Goal: Task Accomplishment & Management: Use online tool/utility

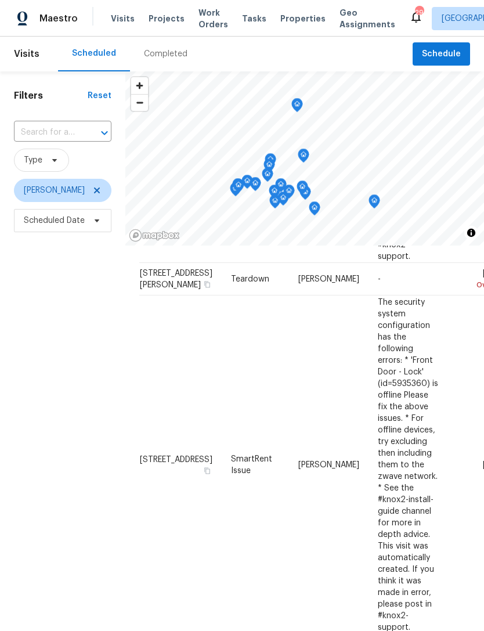
scroll to position [-1, 0]
click at [210, 22] on span "Work Orders" at bounding box center [213, 18] width 30 height 23
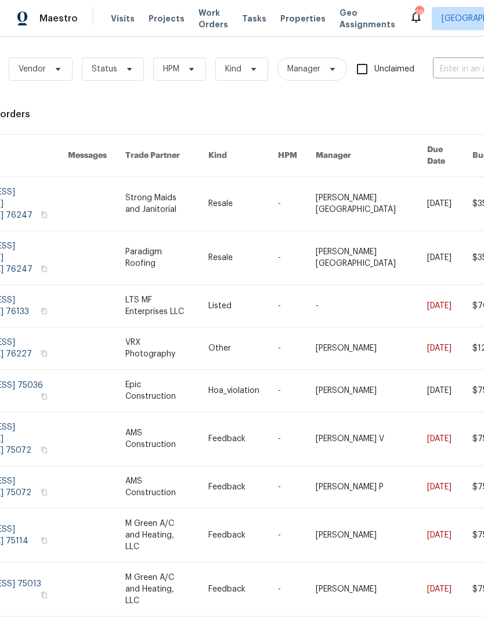
scroll to position [3, 57]
click at [468, 73] on input "text" at bounding box center [491, 69] width 116 height 18
type input "1345"
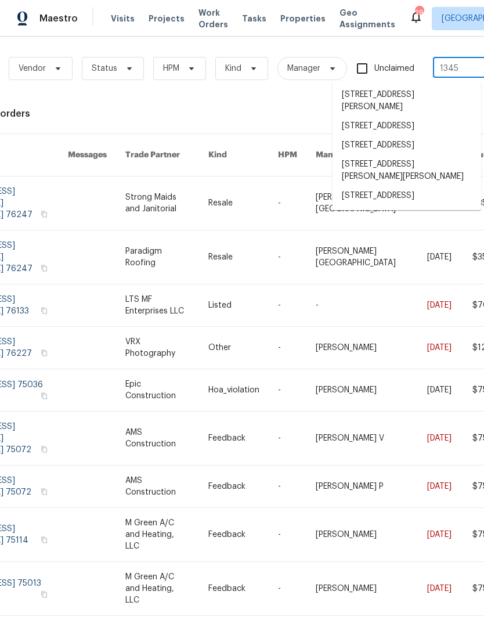
click at [425, 205] on li "[STREET_ADDRESS]" at bounding box center [407, 195] width 149 height 19
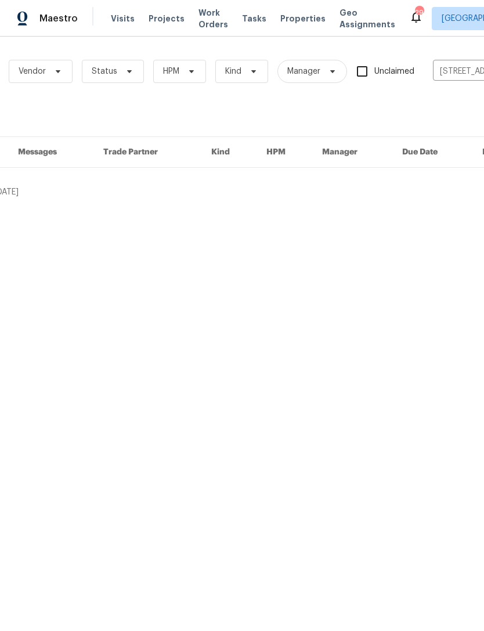
scroll to position [0, 57]
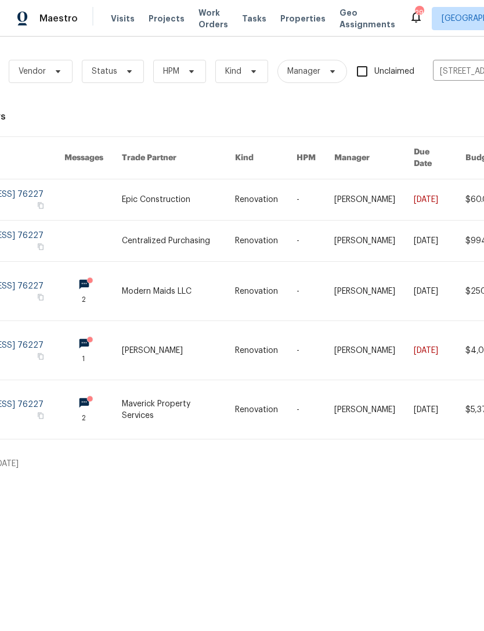
click at [180, 393] on link at bounding box center [178, 409] width 113 height 59
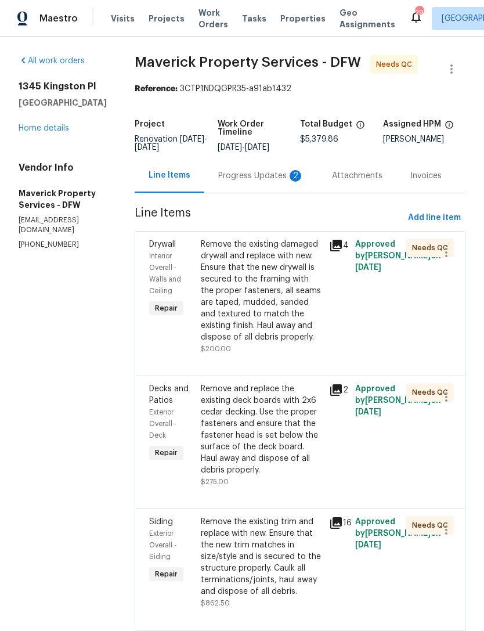
click at [272, 193] on div "Progress Updates 2" at bounding box center [261, 175] width 114 height 34
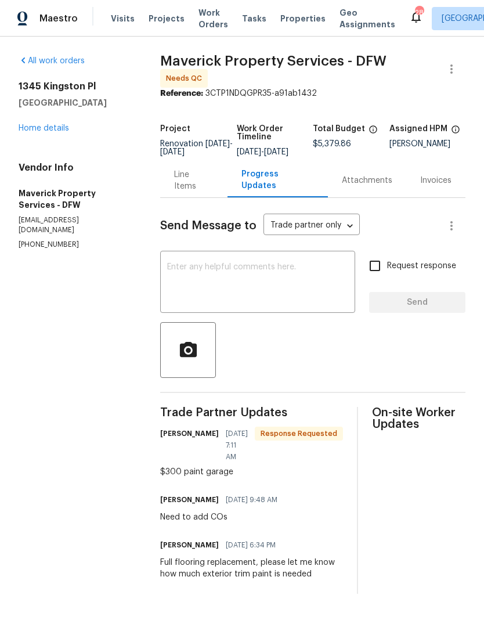
click at [214, 197] on div "Line Items" at bounding box center [193, 180] width 67 height 34
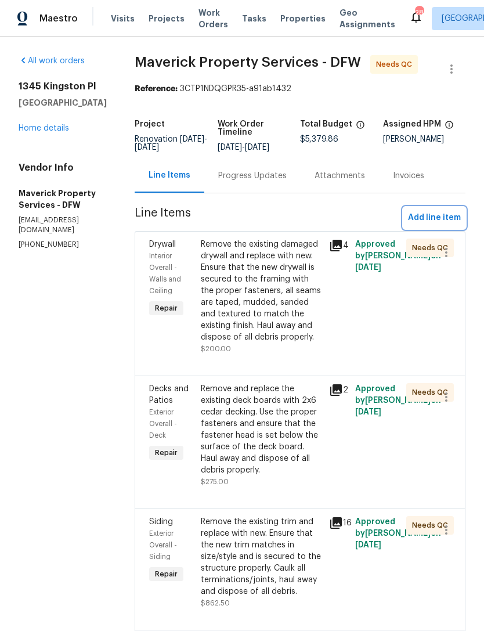
click at [439, 225] on span "Add line item" at bounding box center [434, 218] width 53 height 15
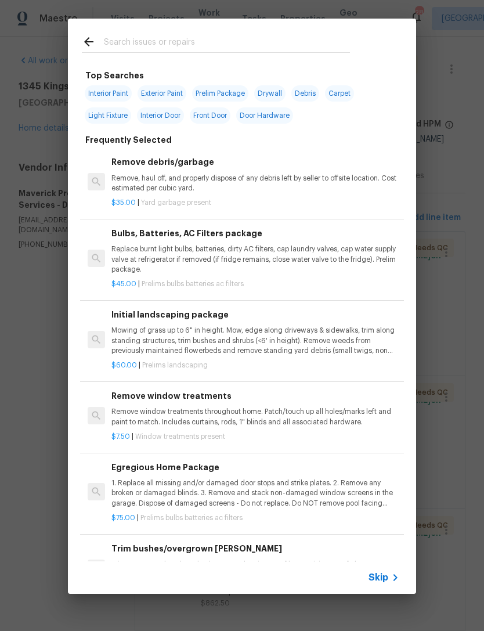
click at [244, 35] on input "text" at bounding box center [227, 43] width 246 height 17
click at [169, 88] on span "Exterior Paint" at bounding box center [162, 93] width 49 height 16
type input "Exterior Paint"
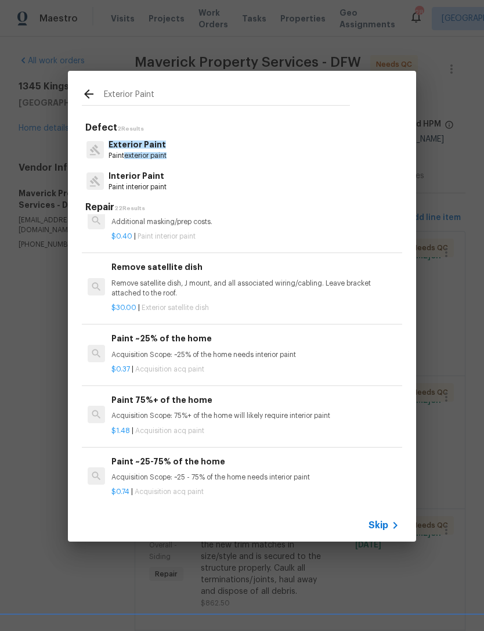
scroll to position [1039, -1]
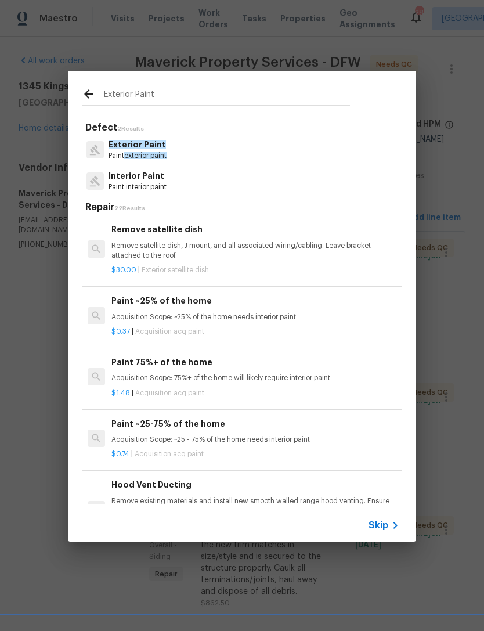
click at [154, 153] on span "exterior paint" at bounding box center [145, 155] width 42 height 7
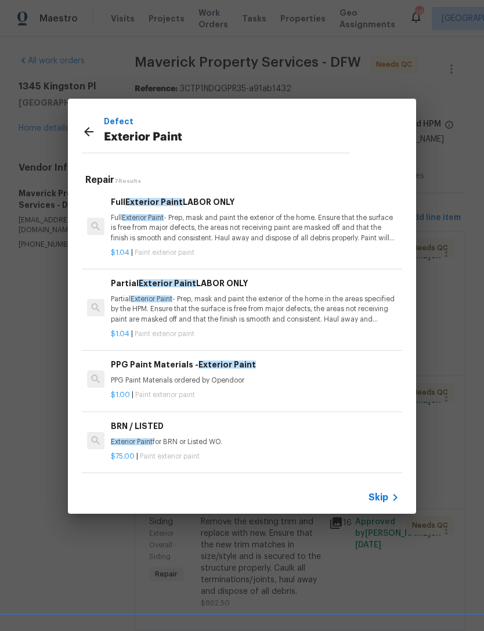
scroll to position [0, 1]
click at [384, 492] on span "Skip" at bounding box center [379, 498] width 20 height 12
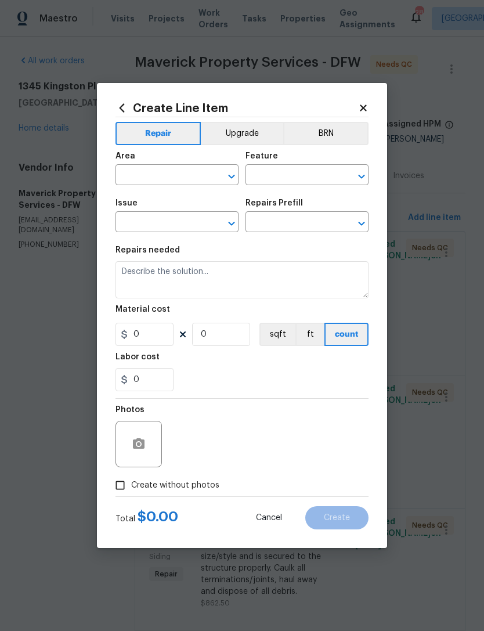
click at [189, 183] on input "text" at bounding box center [160, 176] width 91 height 18
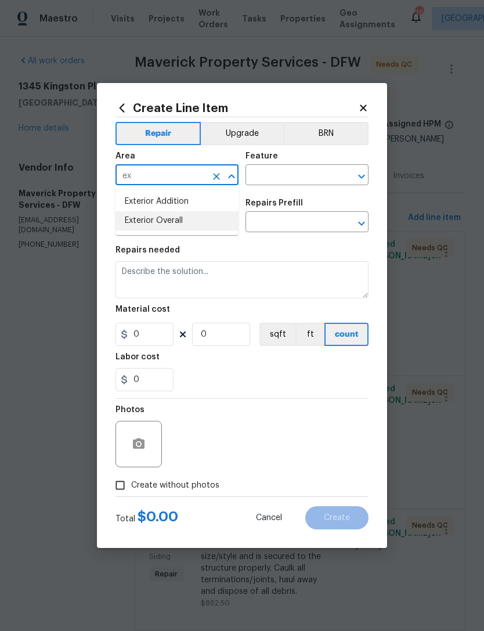
click at [222, 229] on li "Exterior Overall" at bounding box center [176, 220] width 123 height 19
type input "Exterior Overall"
click at [326, 170] on input "text" at bounding box center [290, 176] width 91 height 18
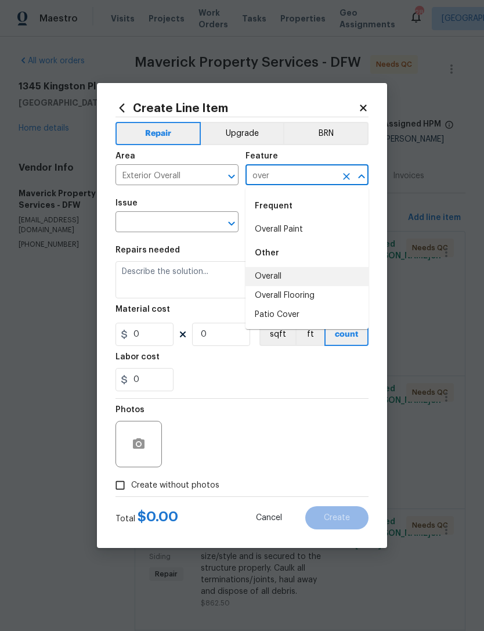
click at [310, 283] on li "Overall" at bounding box center [306, 276] width 123 height 19
type input "Overall"
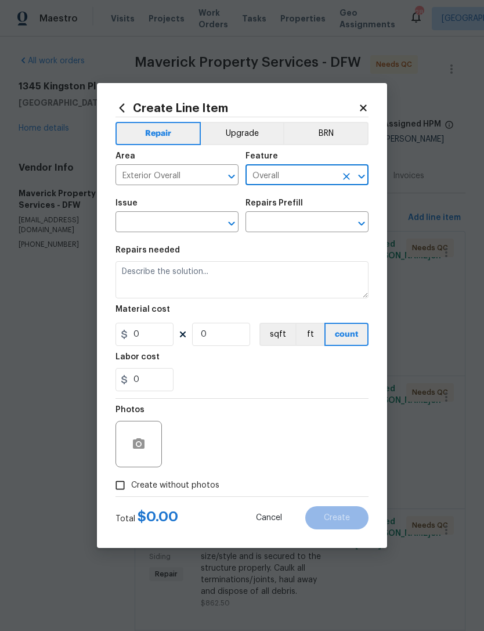
click at [167, 211] on div "Issue" at bounding box center [176, 206] width 123 height 15
click at [209, 208] on div "Issue" at bounding box center [176, 206] width 123 height 15
click at [189, 226] on input "text" at bounding box center [160, 223] width 91 height 18
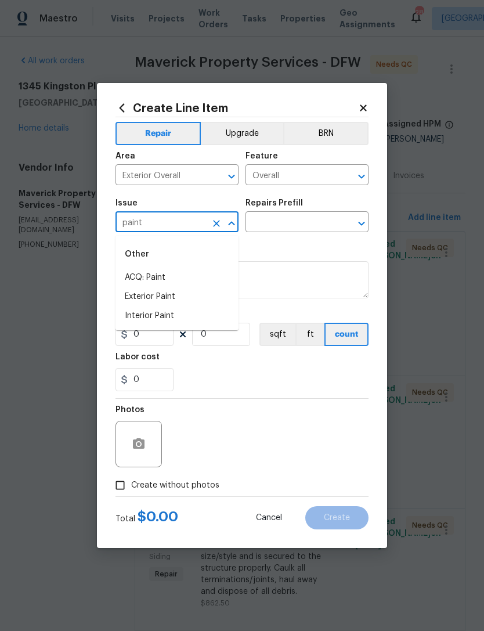
click at [172, 301] on li "Exterior Paint" at bounding box center [176, 296] width 123 height 19
type input "Exterior Paint"
click at [328, 205] on div "Repairs Prefill" at bounding box center [306, 206] width 123 height 15
click at [327, 204] on div "Repairs Prefill" at bounding box center [306, 206] width 123 height 15
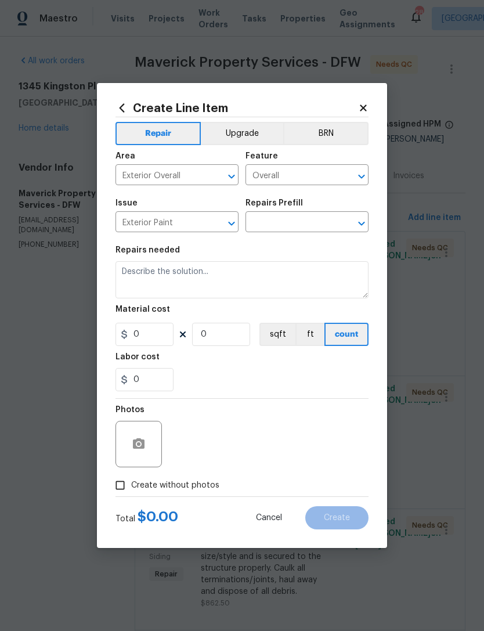
click at [341, 222] on icon "Clear" at bounding box center [347, 224] width 12 height 12
click at [330, 232] on input "text" at bounding box center [290, 223] width 91 height 18
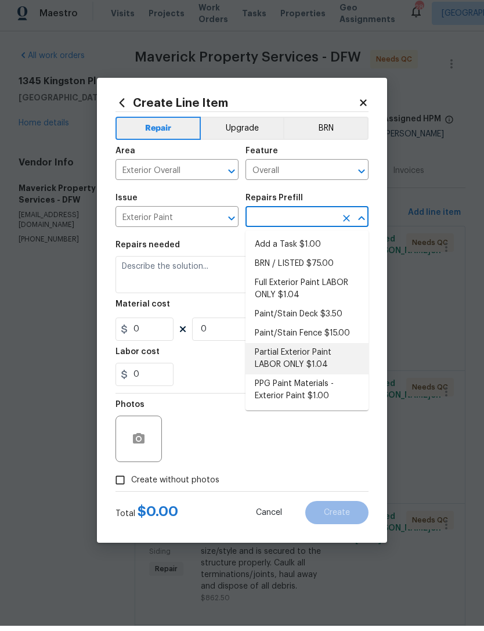
click at [315, 359] on li "Partial Exterior Paint LABOR ONLY $1.04" at bounding box center [306, 363] width 123 height 31
type input "Partial Exterior Paint LABOR ONLY $1.04"
type input "Overall Paint"
type textarea "Partial Exterior Paint - Prep, mask and paint the exterior of the home in the a…"
type input "1"
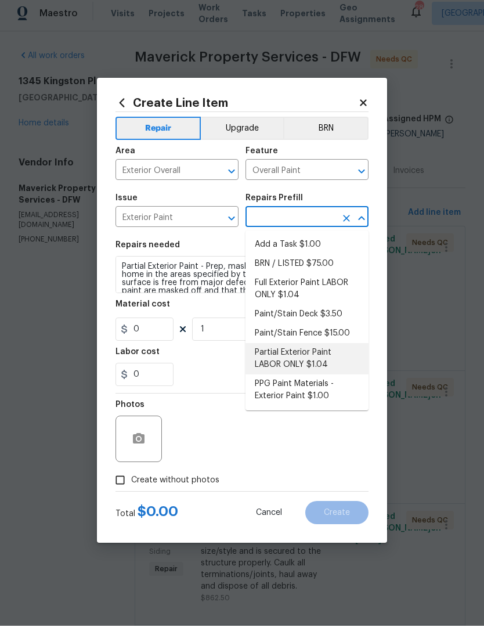
type input "Partial Exterior Paint LABOR ONLY $1.04"
type input "1.04"
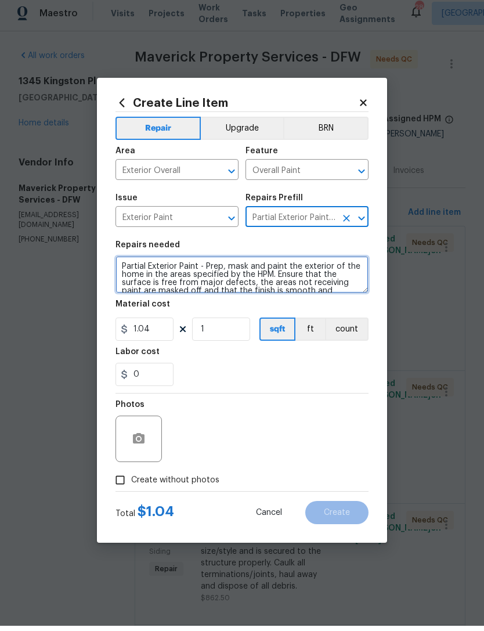
click at [214, 273] on textarea "Partial Exterior Paint - Prep, mask and paint the exterior of the home in the a…" at bounding box center [241, 279] width 253 height 37
click at [213, 273] on textarea "Partial Exterior Paint - Prep, mask and paint the exterior of the home in the a…" at bounding box center [241, 279] width 253 height 37
click at [231, 272] on textarea "Partial Exterior Paint - Prep, mask and paint the exterior of the home in the a…" at bounding box center [241, 279] width 253 height 37
click at [230, 272] on textarea "Partial Exterior Paint - Prep, mask and paint the exterior of the home in the a…" at bounding box center [241, 279] width 253 height 37
click at [245, 270] on textarea "Partial Exterior Paint - Prep, mask and paint the exterior of the home in the a…" at bounding box center [241, 279] width 253 height 37
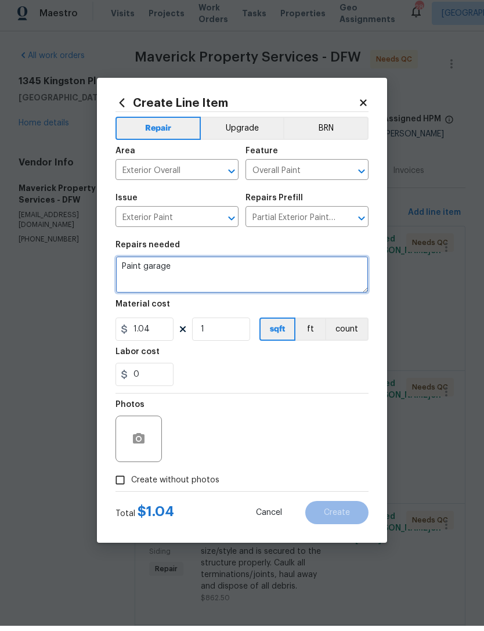
type textarea "Paint garage"
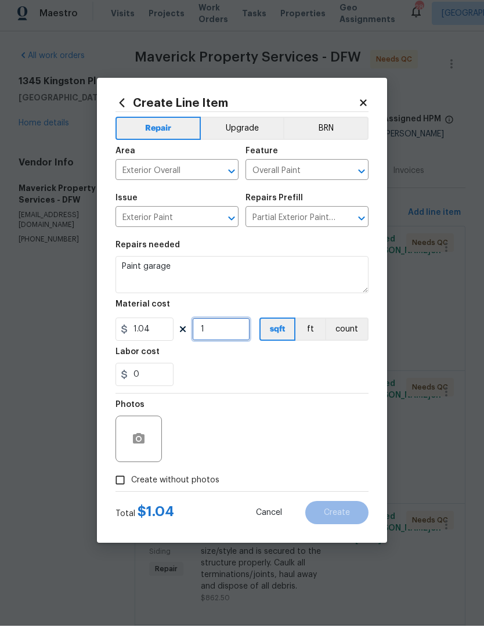
click at [228, 328] on input "1" at bounding box center [221, 334] width 58 height 23
click at [164, 332] on input "1.04" at bounding box center [144, 334] width 58 height 23
click at [226, 337] on input "1" at bounding box center [221, 334] width 58 height 23
type input "1"
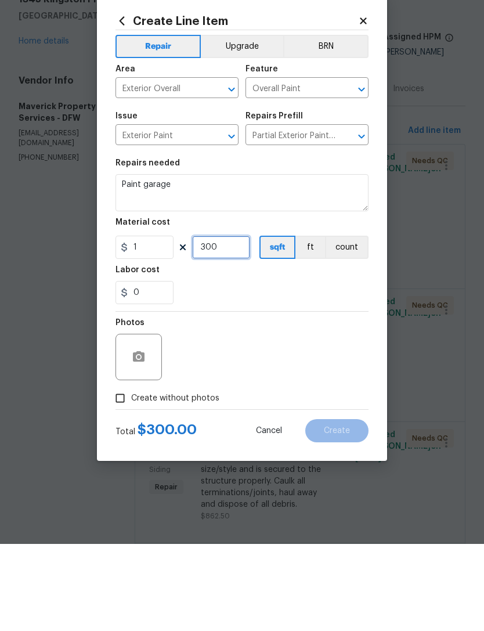
type input "300"
click at [194, 479] on span "Create without photos" at bounding box center [175, 485] width 88 height 12
click at [131, 474] on input "Create without photos" at bounding box center [120, 485] width 22 height 22
checkbox input "true"
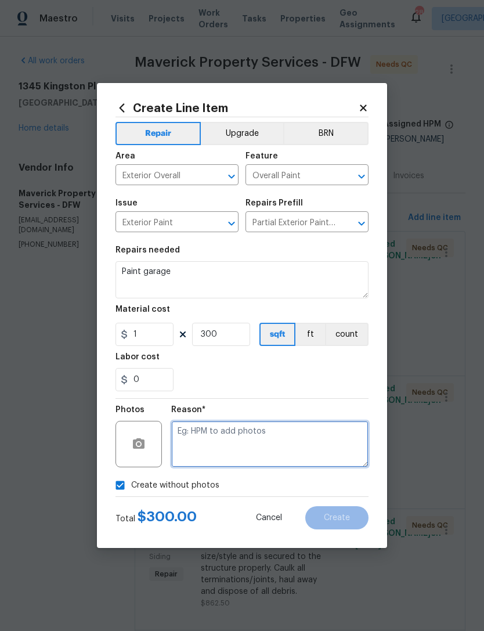
click at [239, 437] on textarea at bounding box center [269, 444] width 197 height 46
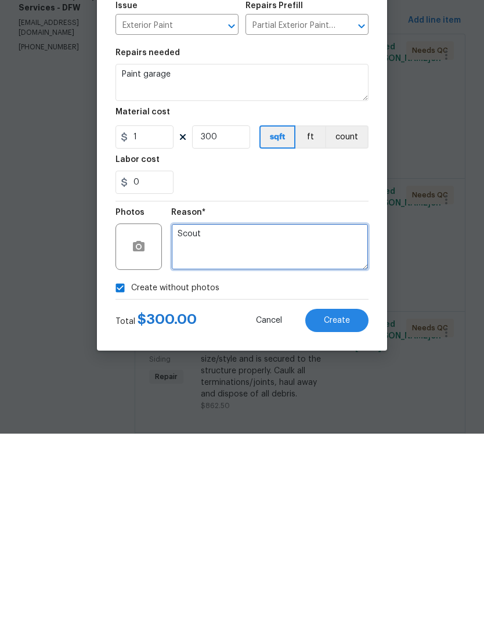
type textarea "Scout"
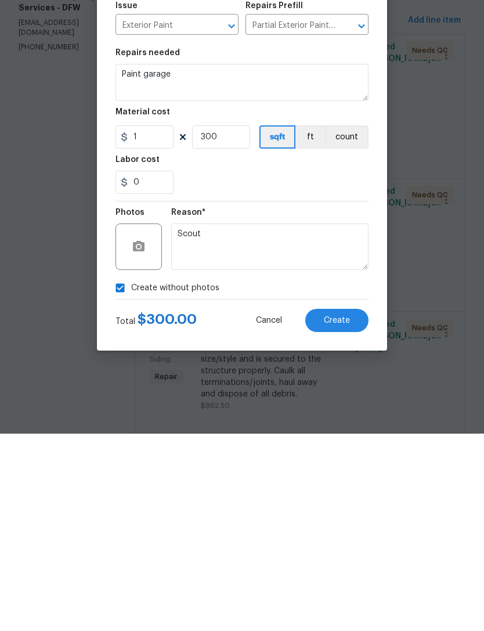
click at [340, 506] on button "Create" at bounding box center [336, 517] width 63 height 23
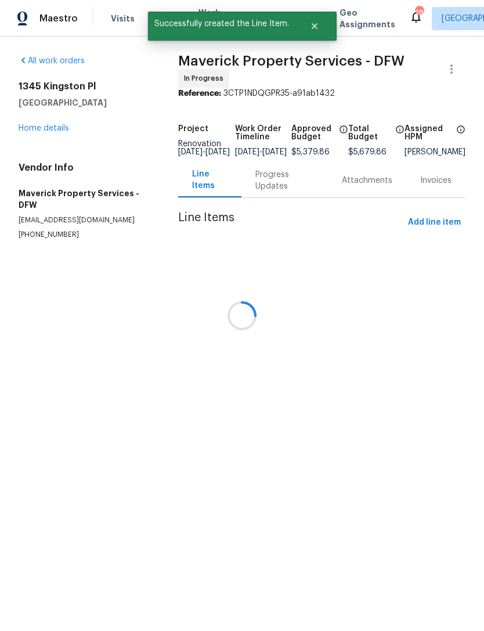
scroll to position [0, 0]
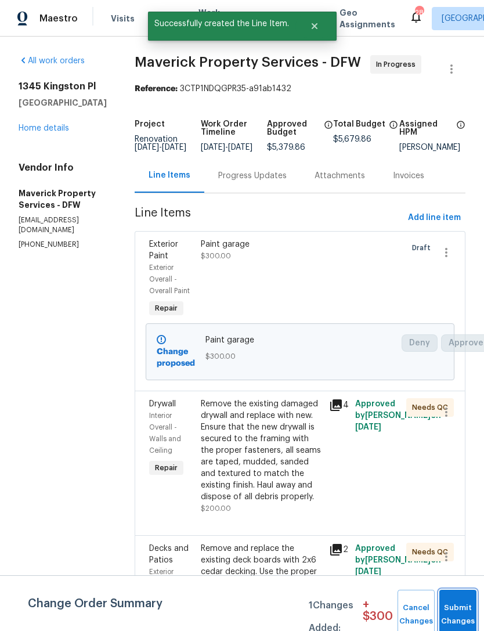
click at [464, 604] on button "Submit Changes" at bounding box center [457, 615] width 37 height 50
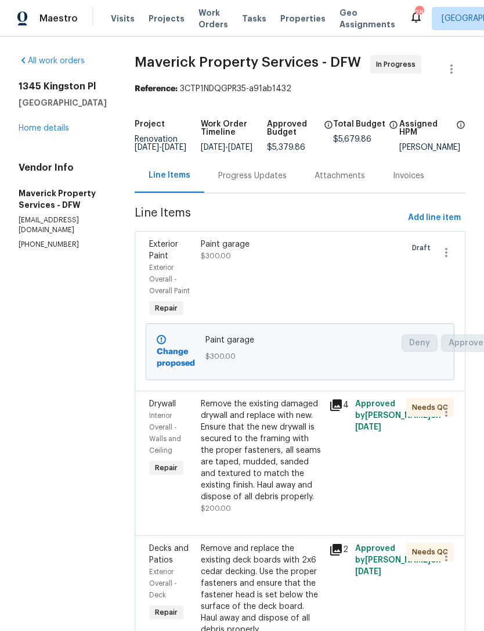
click at [306, 503] on div "Remove the existing damaged drywall and replace with new. Ensure that the new d…" at bounding box center [262, 450] width 122 height 104
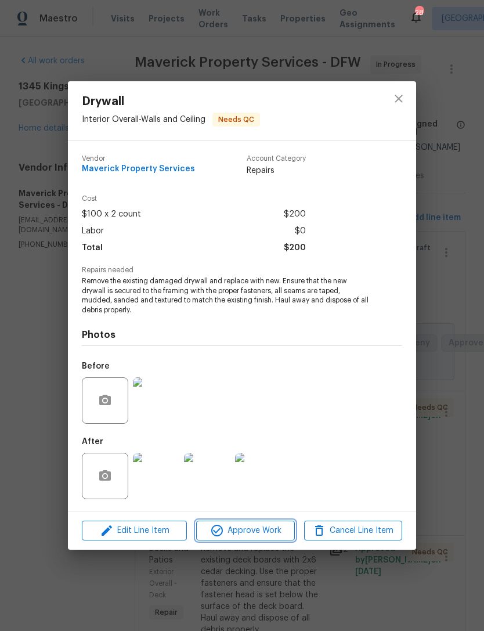
click at [292, 523] on button "Approve Work" at bounding box center [245, 531] width 98 height 20
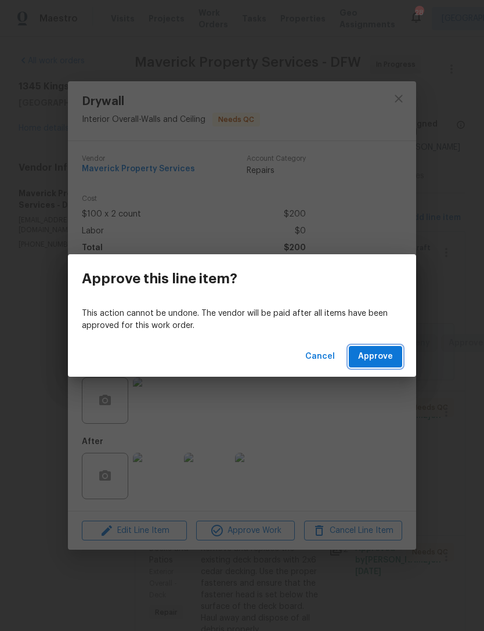
click at [380, 359] on span "Approve" at bounding box center [375, 356] width 35 height 15
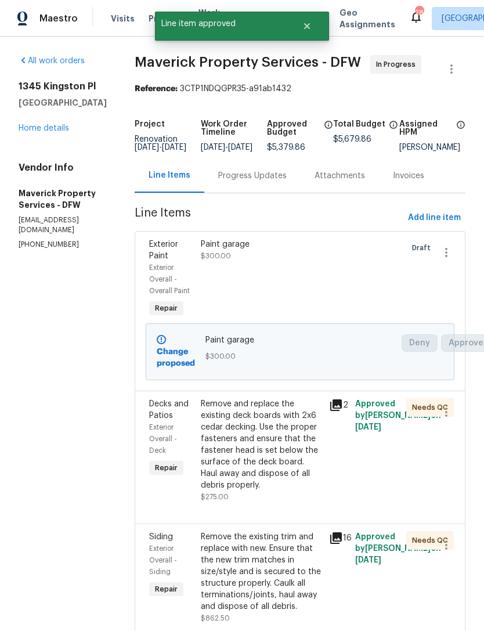
click at [299, 491] on div "Remove and replace the existing deck boards with 2x6 cedar decking. Use the pro…" at bounding box center [262, 444] width 122 height 93
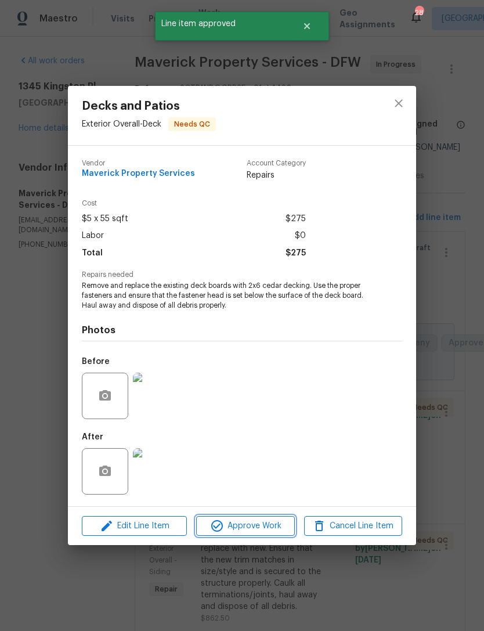
click at [269, 528] on span "Approve Work" at bounding box center [245, 526] width 91 height 15
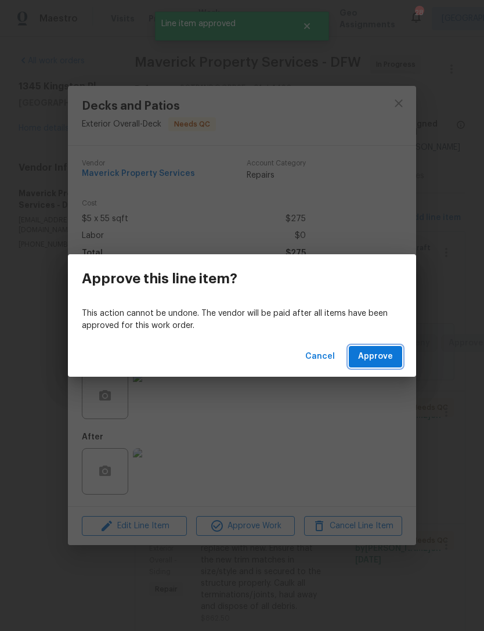
click at [366, 354] on span "Approve" at bounding box center [375, 356] width 35 height 15
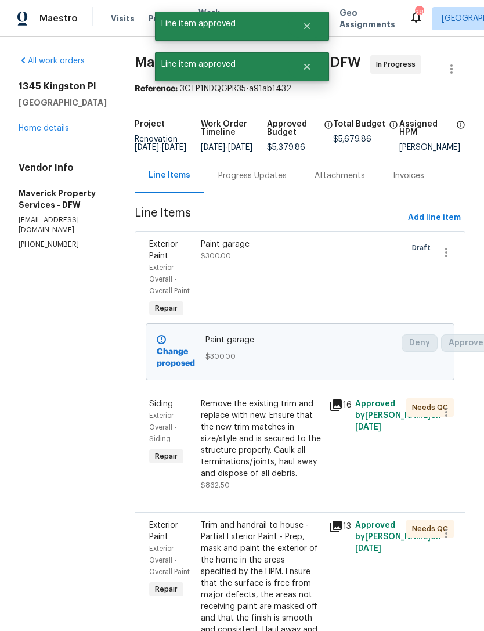
click at [319, 479] on div "Remove the existing trim and replace with new. Ensure that the new trim matches…" at bounding box center [262, 438] width 122 height 81
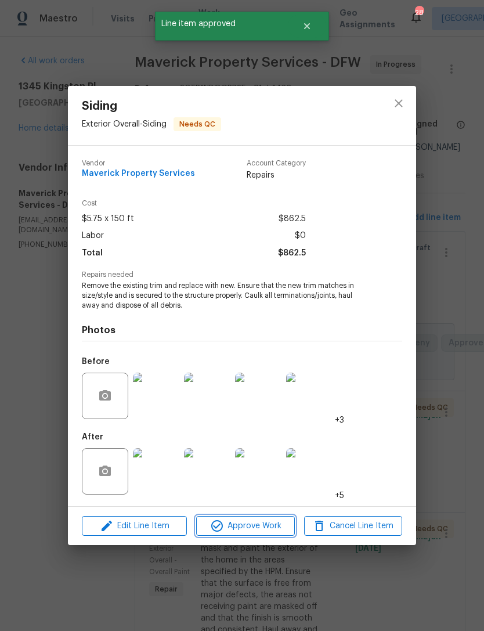
click at [287, 529] on span "Approve Work" at bounding box center [245, 526] width 91 height 15
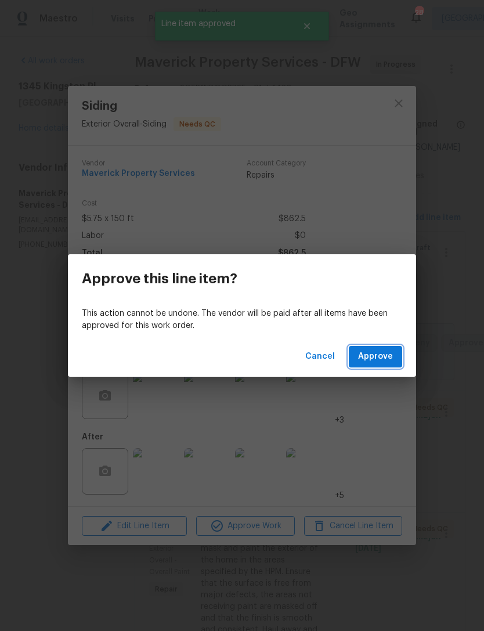
click at [387, 366] on button "Approve" at bounding box center [375, 356] width 53 height 21
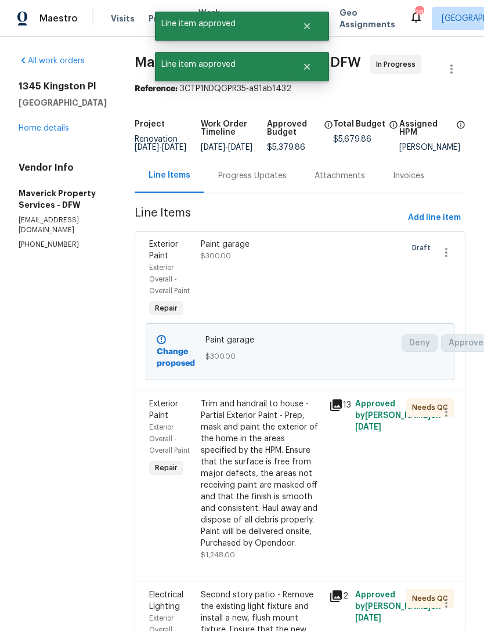
click at [298, 479] on div "Trim and handrail to house -Partial Exterior Paint - Prep, mask and paint the e…" at bounding box center [262, 473] width 122 height 151
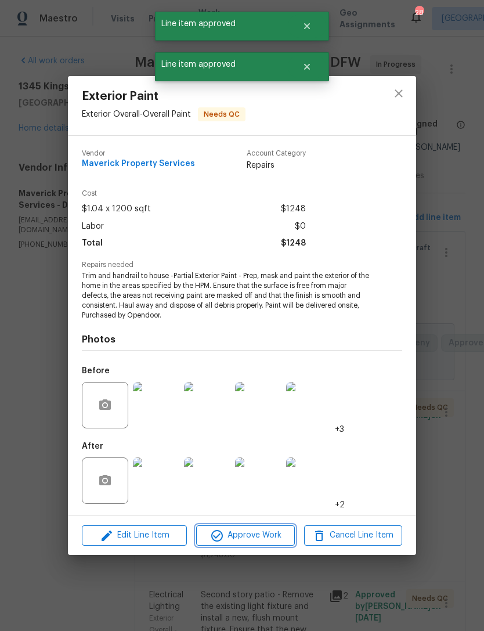
click at [289, 526] on button "Approve Work" at bounding box center [245, 535] width 98 height 20
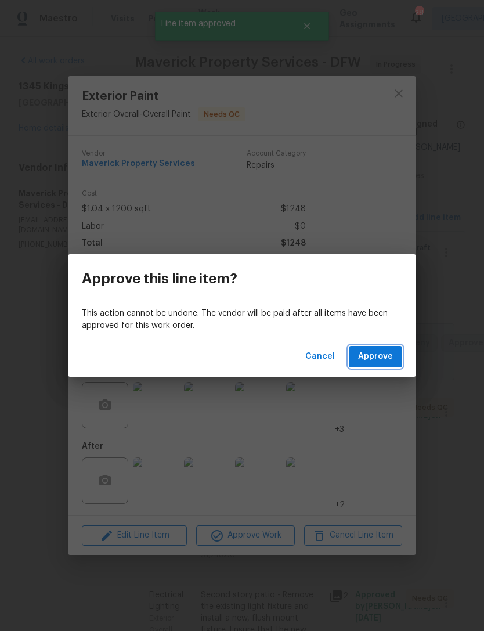
click at [399, 359] on button "Approve" at bounding box center [375, 356] width 53 height 21
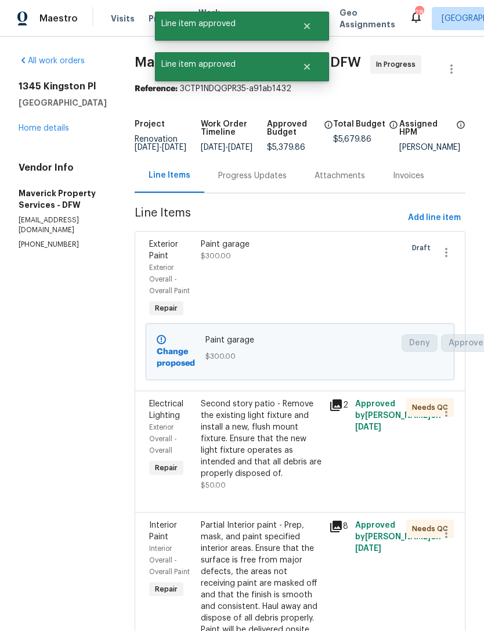
click at [314, 475] on div "Second story patio - Remove the existing light fixture and install a new, flush…" at bounding box center [262, 438] width 122 height 81
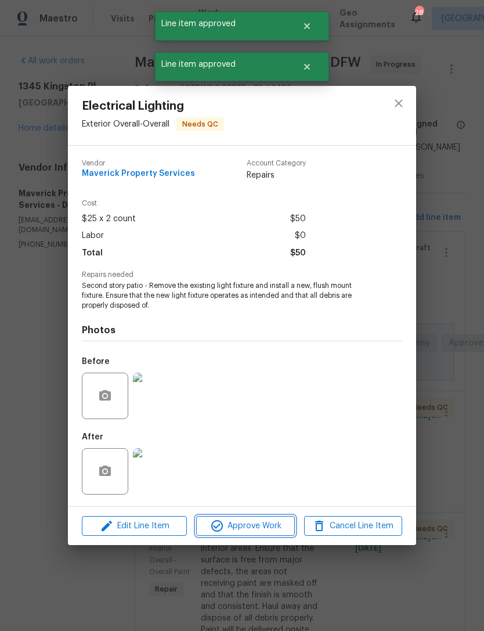
click at [280, 525] on span "Approve Work" at bounding box center [245, 526] width 91 height 15
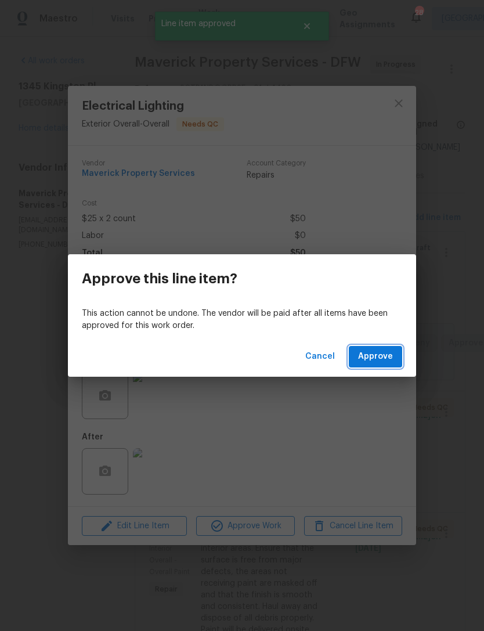
click at [393, 362] on button "Approve" at bounding box center [375, 356] width 53 height 21
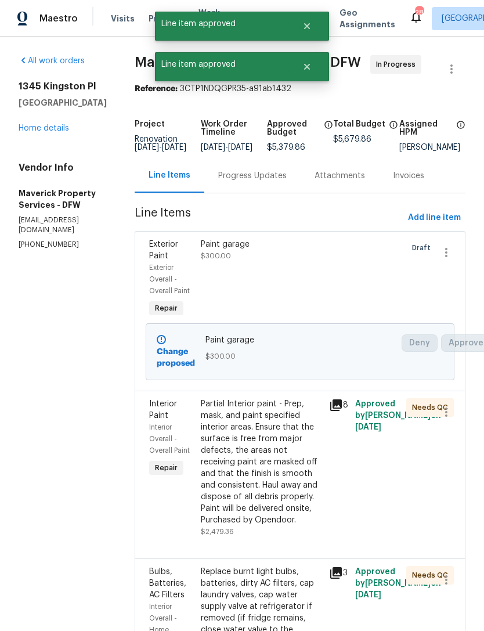
click at [300, 517] on div "Partial Interior paint - Prep, mask, and paint specified interior areas. Ensure…" at bounding box center [262, 462] width 122 height 128
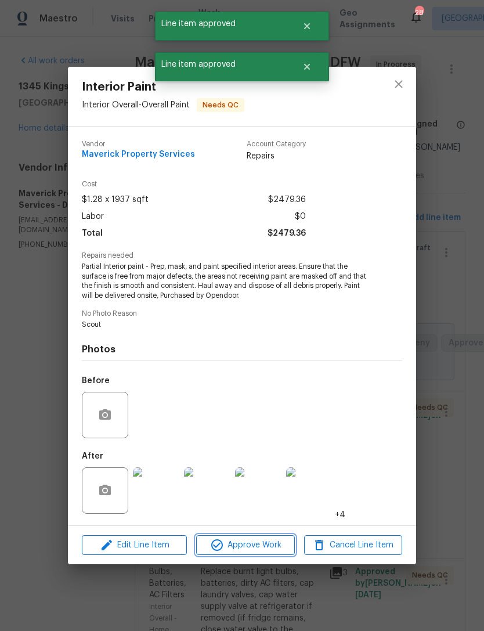
click at [287, 548] on span "Approve Work" at bounding box center [245, 545] width 91 height 15
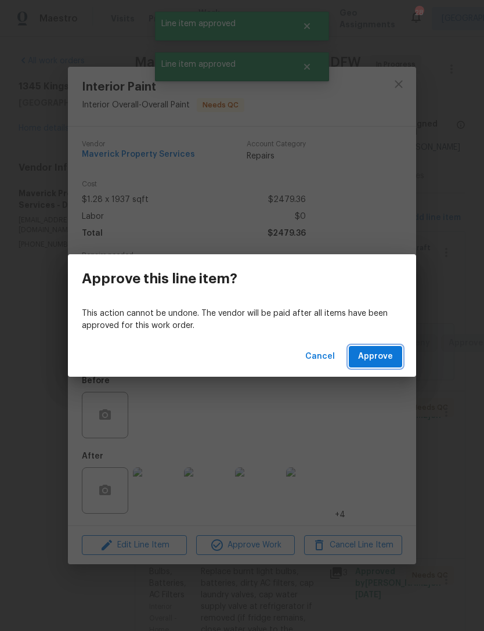
click at [390, 353] on span "Approve" at bounding box center [375, 356] width 35 height 15
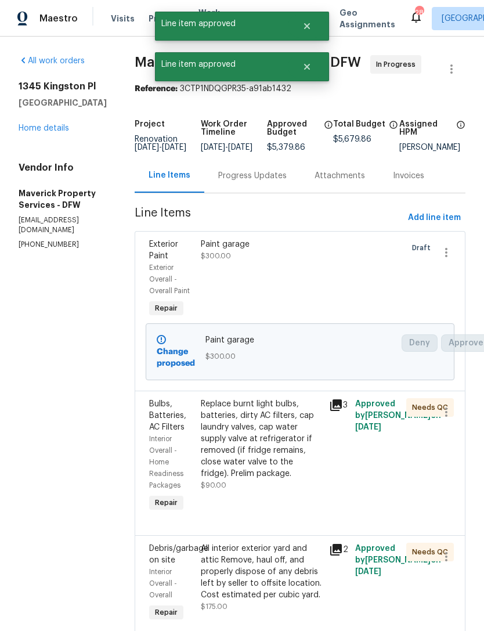
click at [308, 491] on div "Replace burnt light bulbs, batteries, dirty AC filters, cap laundry valves, cap…" at bounding box center [262, 444] width 122 height 93
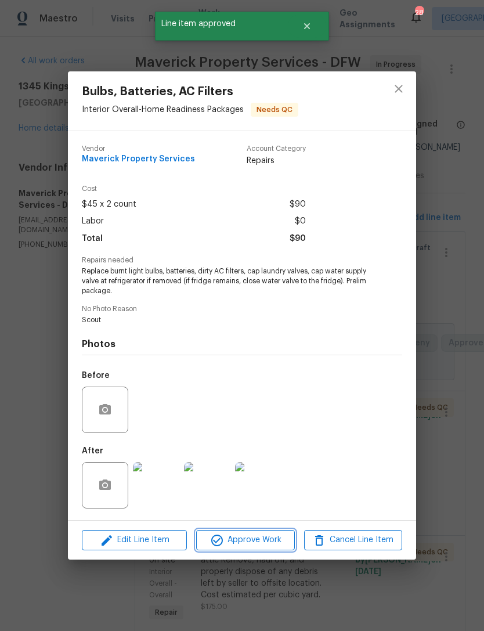
click at [270, 536] on span "Approve Work" at bounding box center [245, 540] width 91 height 15
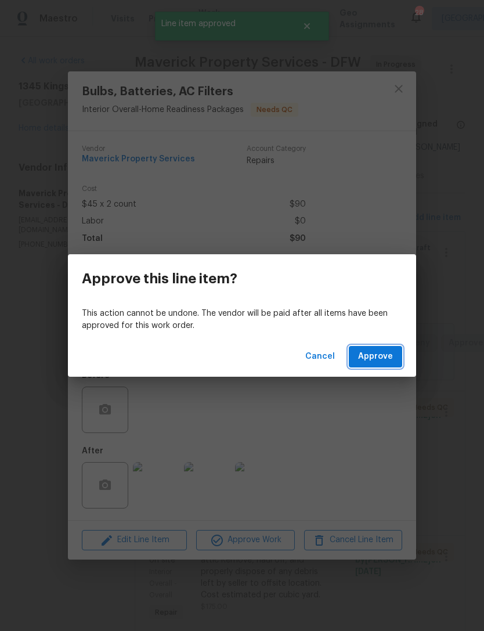
click at [388, 367] on button "Approve" at bounding box center [375, 356] width 53 height 21
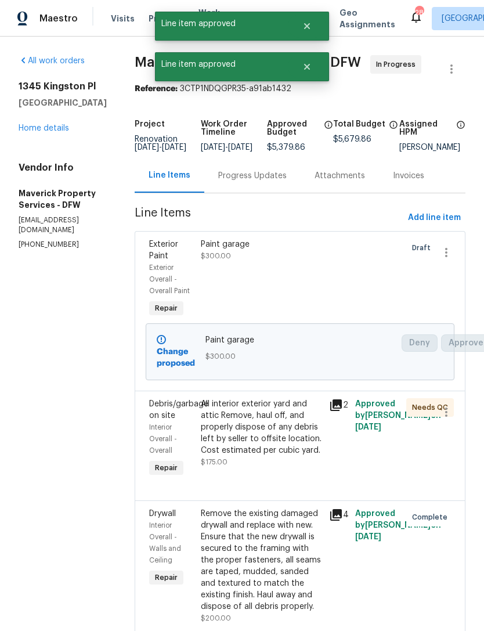
click at [299, 456] on div "All interior exterior yard and attic Remove, haul off, and properly dispose of …" at bounding box center [262, 427] width 122 height 58
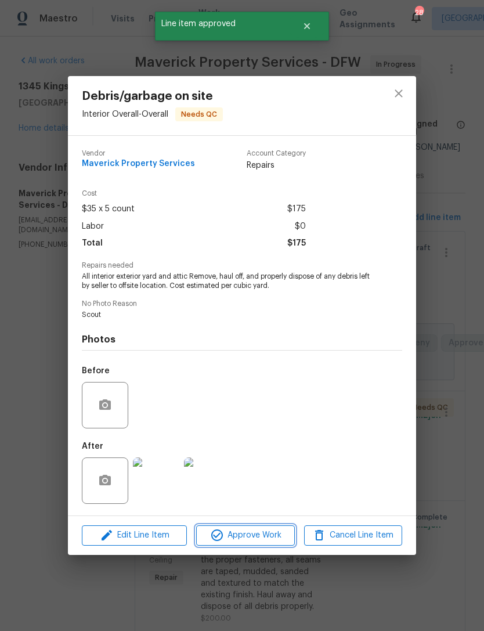
click at [272, 533] on span "Approve Work" at bounding box center [245, 535] width 91 height 15
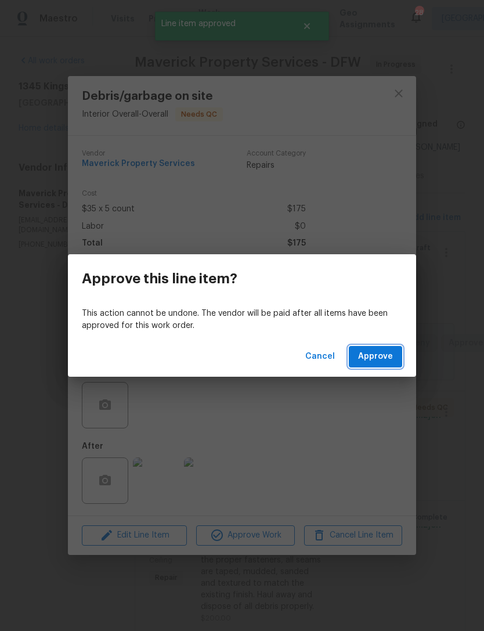
click at [379, 355] on span "Approve" at bounding box center [375, 356] width 35 height 15
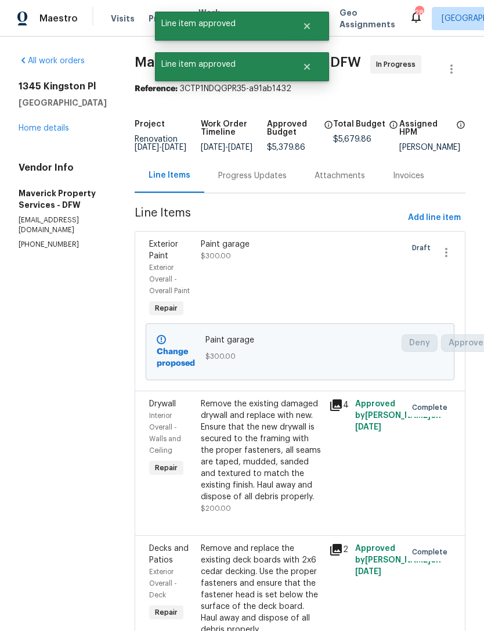
click at [308, 503] on div "Remove the existing damaged drywall and replace with new. Ensure that the new d…" at bounding box center [262, 450] width 122 height 104
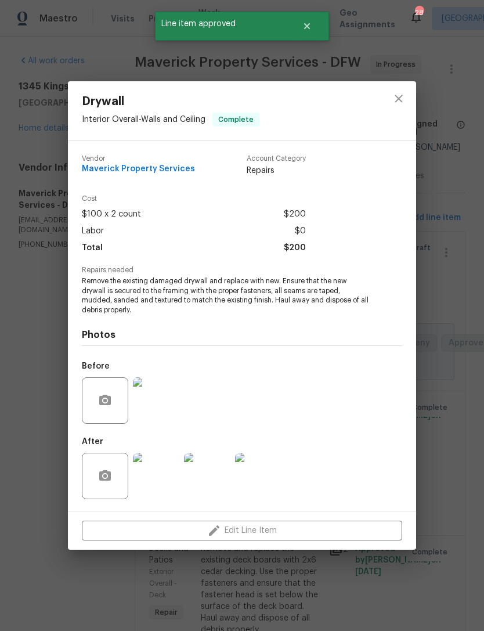
click at [446, 431] on div "Drywall Interior Overall - Walls and Ceiling Complete Vendor Maverick Property …" at bounding box center [242, 315] width 484 height 631
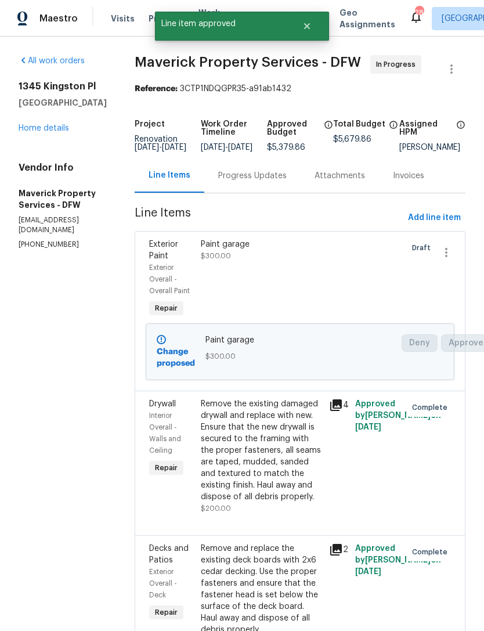
click at [67, 131] on link "Home details" at bounding box center [44, 128] width 50 height 8
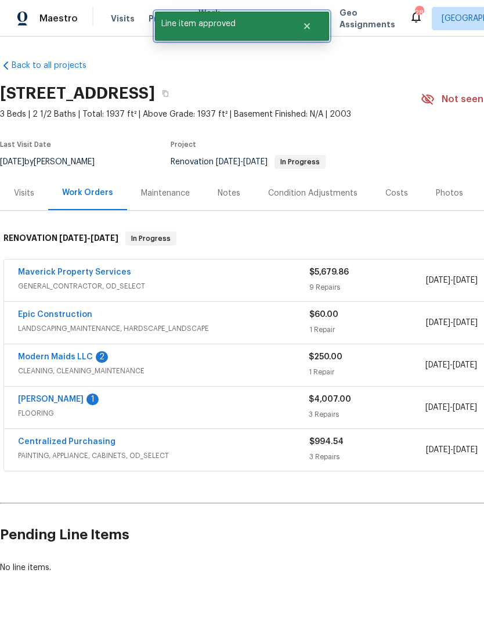
click at [307, 32] on button "Close" at bounding box center [307, 26] width 38 height 23
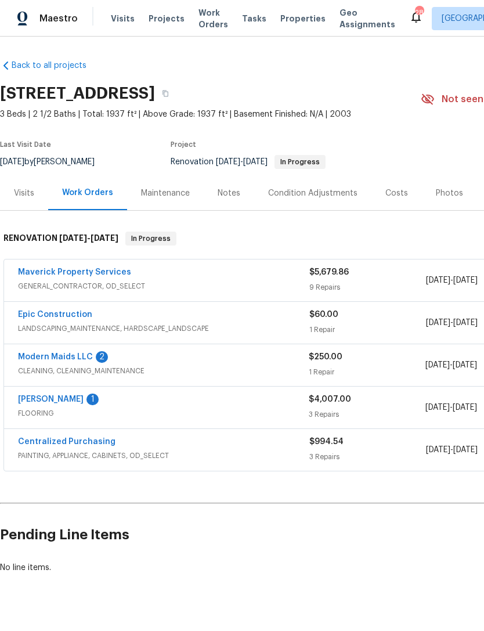
click at [204, 25] on span "Work Orders" at bounding box center [213, 18] width 30 height 23
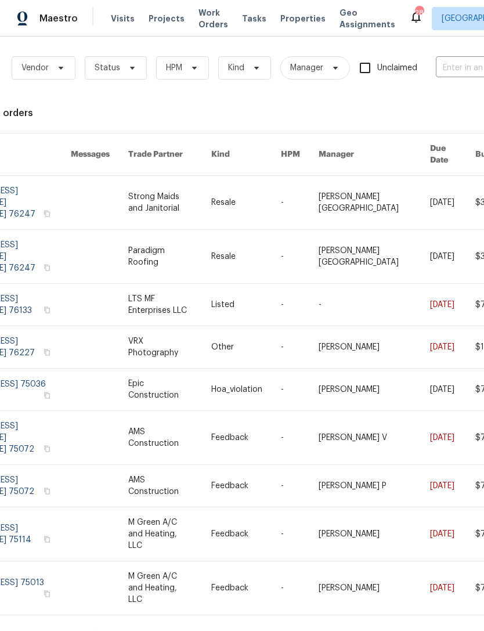
scroll to position [3, 56]
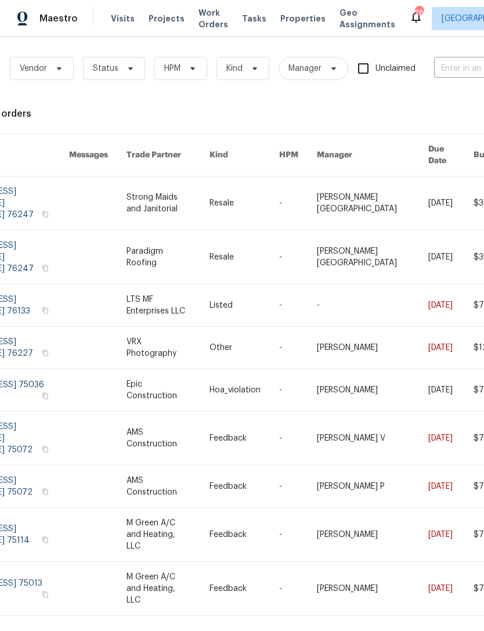
click at [468, 71] on input "text" at bounding box center [492, 69] width 116 height 18
type input "7700"
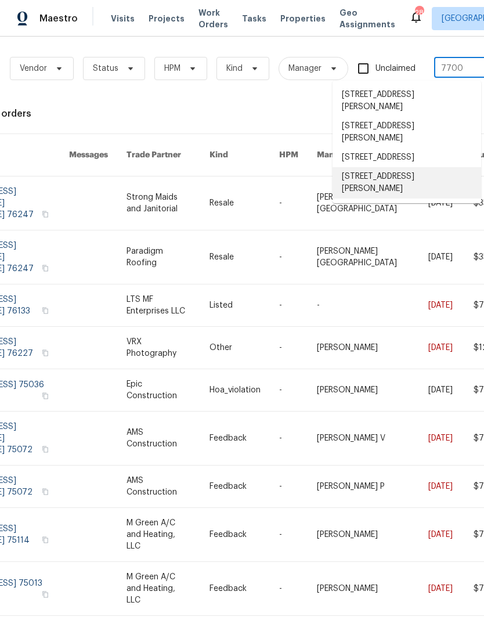
click at [412, 196] on li "[STREET_ADDRESS][PERSON_NAME]" at bounding box center [407, 182] width 149 height 31
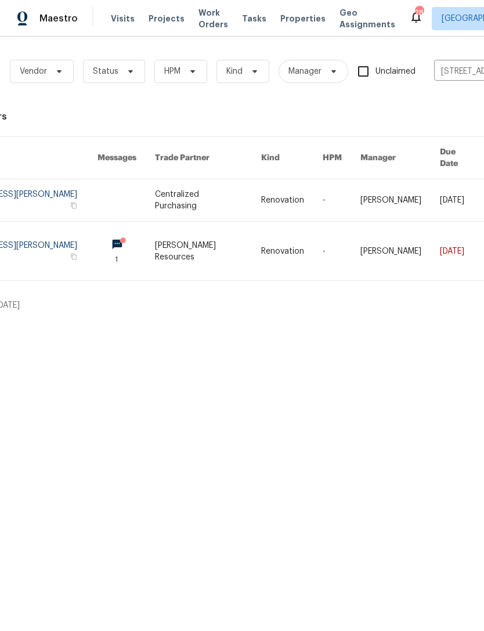
click at [216, 247] on link at bounding box center [208, 251] width 106 height 59
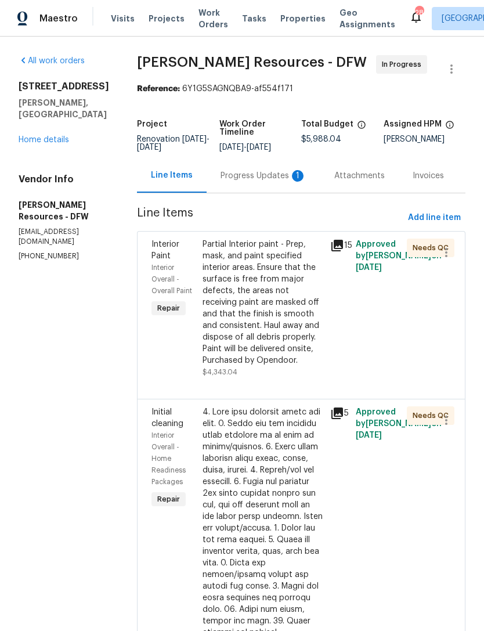
click at [254, 182] on div "Progress Updates 1" at bounding box center [264, 176] width 86 height 12
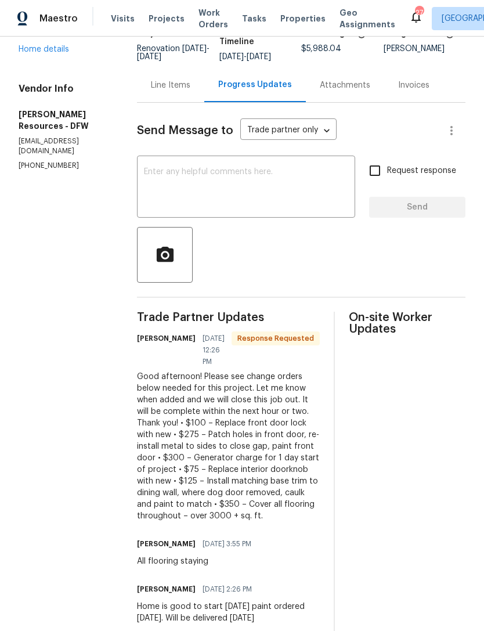
scroll to position [90, 0]
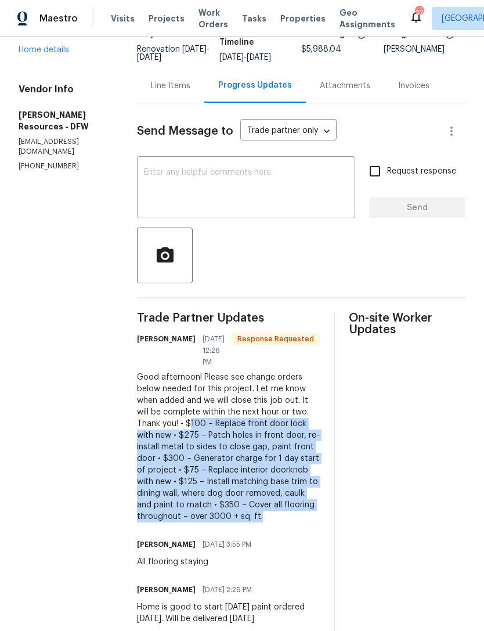
copy div "100 – Replace front door lock with new • $275 – Patch holes in front door, re-i…"
click at [190, 92] on div "Line Items" at bounding box center [170, 86] width 39 height 12
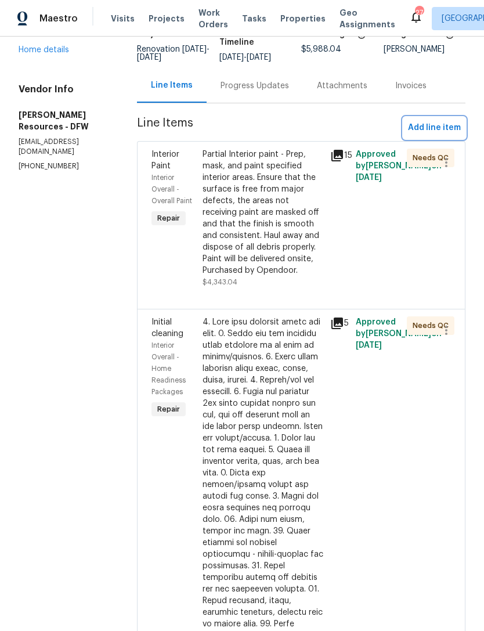
click at [453, 135] on span "Add line item" at bounding box center [434, 128] width 53 height 15
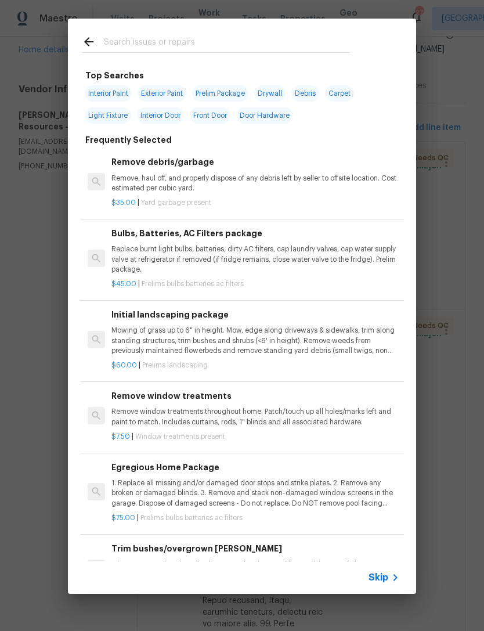
click at [247, 48] on input "text" at bounding box center [227, 43] width 246 height 17
click at [246, 48] on input "text" at bounding box center [227, 43] width 246 height 17
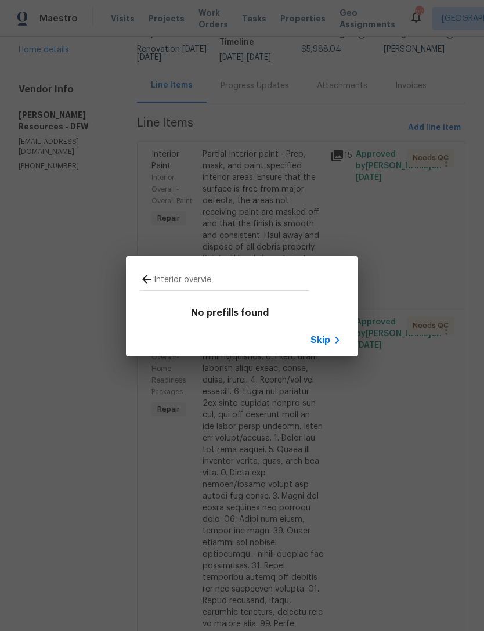
type input "Interior overvi"
click at [316, 341] on span "Skip" at bounding box center [320, 340] width 20 height 12
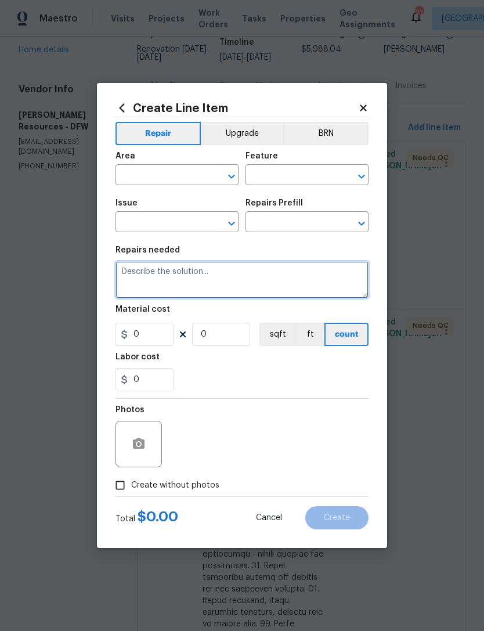
click at [165, 270] on textarea at bounding box center [241, 279] width 253 height 37
click at [151, 265] on textarea at bounding box center [241, 279] width 253 height 37
click at [144, 276] on textarea at bounding box center [241, 279] width 253 height 37
click at [144, 277] on textarea at bounding box center [241, 279] width 253 height 37
paste textarea "100 – Replace front door lock with new • $275 – Patch holes in front door, re-i…"
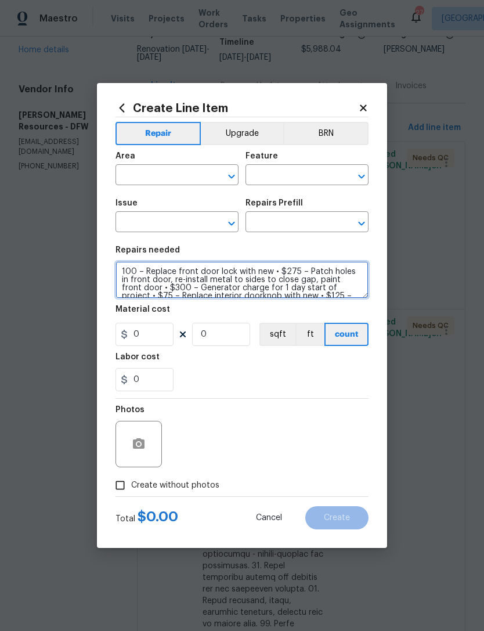
click at [159, 289] on textarea "100 – Replace front door lock with new • $275 – Patch holes in front door, re-i…" at bounding box center [241, 279] width 253 height 37
click at [158, 289] on textarea "100 – Replace front door lock with new • $275 – Patch holes in front door, re-i…" at bounding box center [241, 279] width 253 height 37
type textarea "100 – Replace front door lock with new • $275 – Patch holes in front door, re-i…"
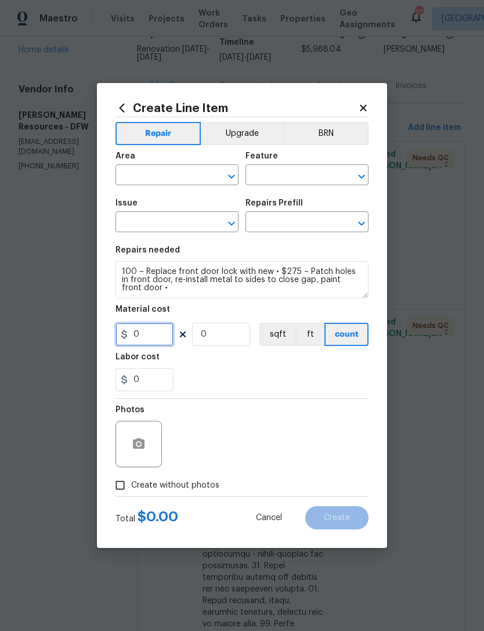
click at [149, 337] on input "0" at bounding box center [144, 334] width 58 height 23
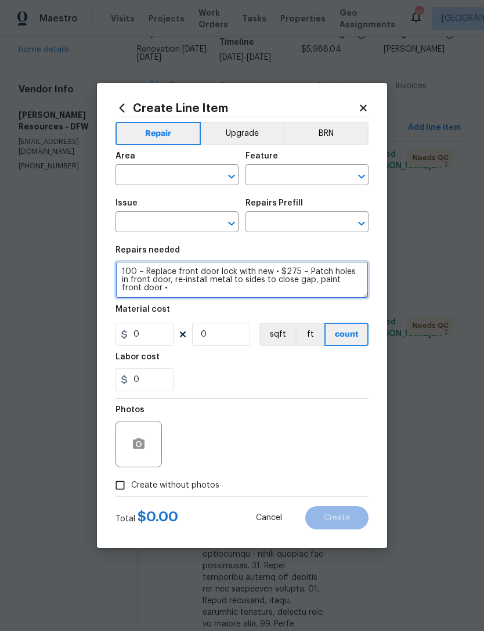
click at [140, 281] on textarea "100 – Replace front door lock with new • $275 – Patch holes in front door, re-i…" at bounding box center [241, 279] width 253 height 37
click at [140, 280] on textarea "100 – Replace front door lock with new • $275 – Patch holes in front door, re-i…" at bounding box center [241, 279] width 253 height 37
click at [141, 281] on textarea "100 – Replace front door lock with new • $275 – Patch holes in front door, re-i…" at bounding box center [241, 279] width 253 height 37
click at [142, 292] on textarea "100 – Replace front door lock with new • $275 – Patch holes in front door, re-i…" at bounding box center [241, 279] width 253 height 37
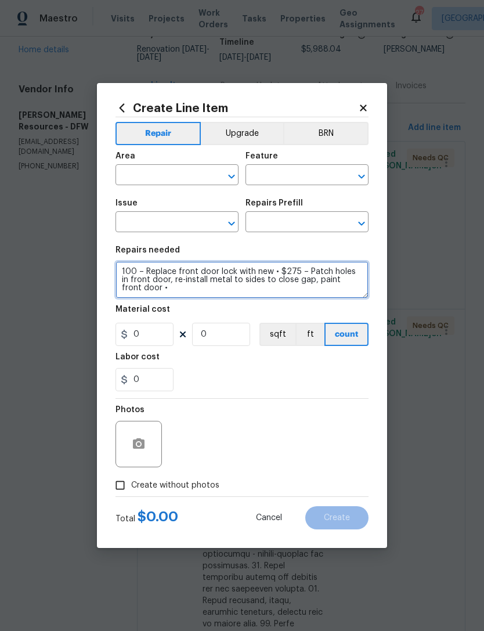
click at [147, 286] on textarea "100 – Replace front door lock with new • $275 – Patch holes in front door, re-i…" at bounding box center [241, 279] width 253 height 37
click at [147, 285] on textarea "100 – Replace front door lock with new • $275 – Patch holes in front door, re-i…" at bounding box center [241, 279] width 253 height 37
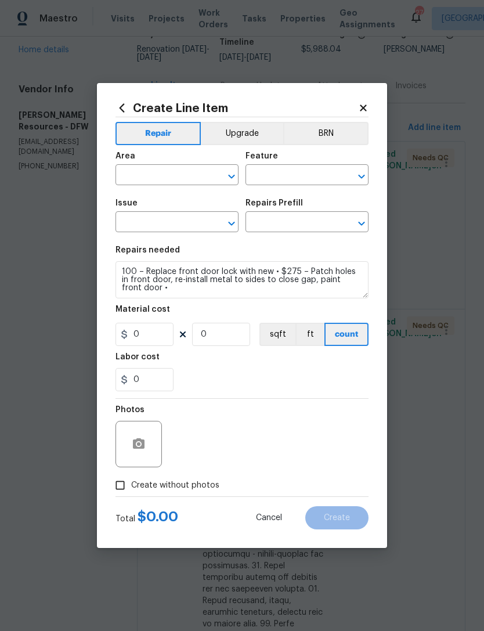
click at [167, 169] on input "text" at bounding box center [160, 176] width 91 height 18
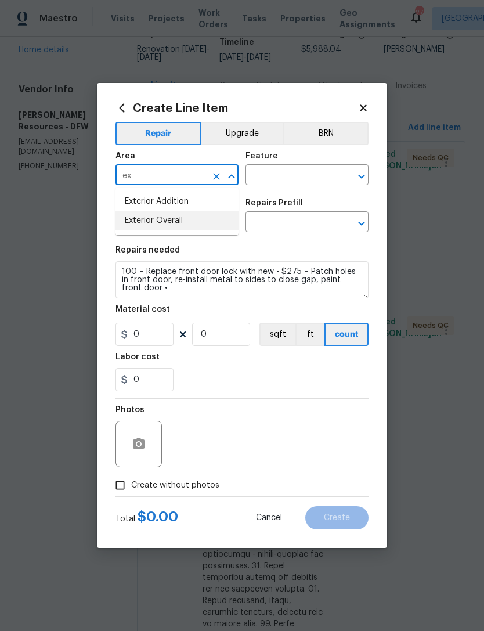
click at [202, 219] on li "Exterior Overall" at bounding box center [176, 220] width 123 height 19
type input "Exterior Overall"
click at [294, 182] on input "text" at bounding box center [290, 176] width 91 height 18
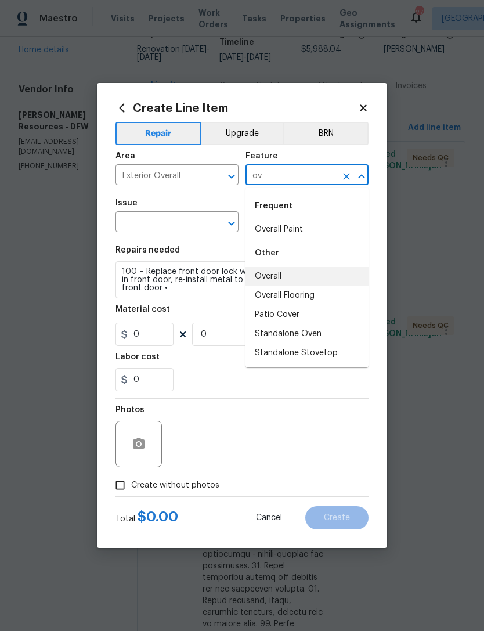
click at [319, 280] on li "Overall" at bounding box center [306, 276] width 123 height 19
type input "Overall"
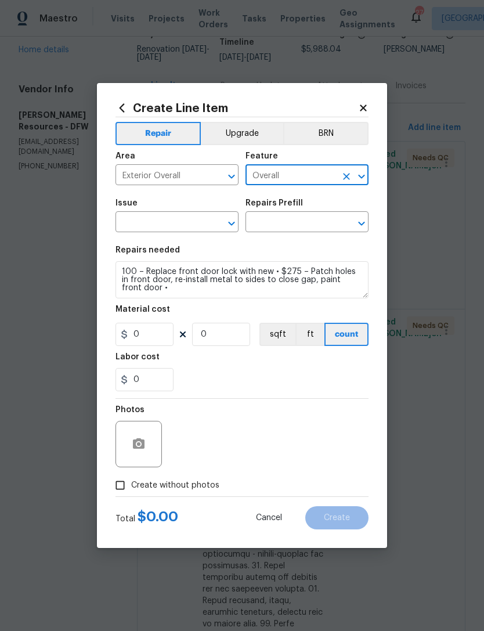
click at [194, 225] on input "text" at bounding box center [160, 223] width 91 height 18
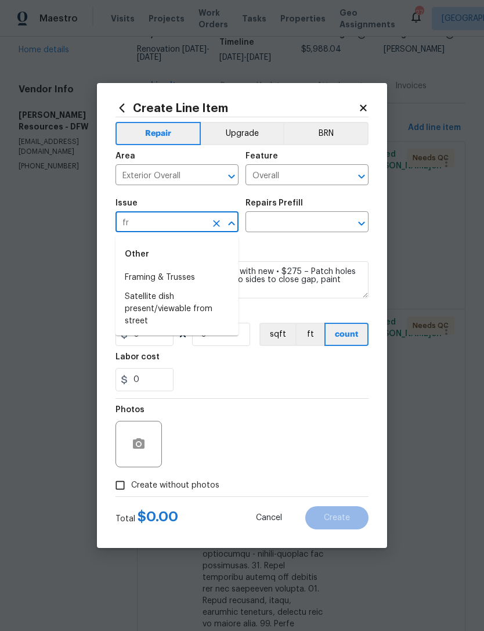
type input "f"
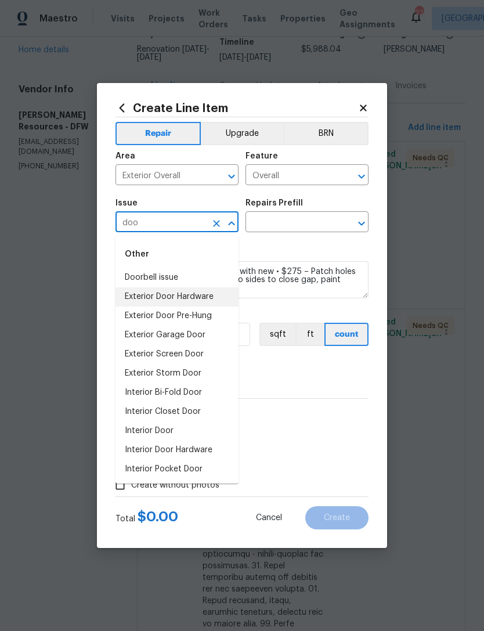
click at [208, 296] on li "Exterior Door Hardware" at bounding box center [176, 296] width 123 height 19
type input "Exterior Door Hardware"
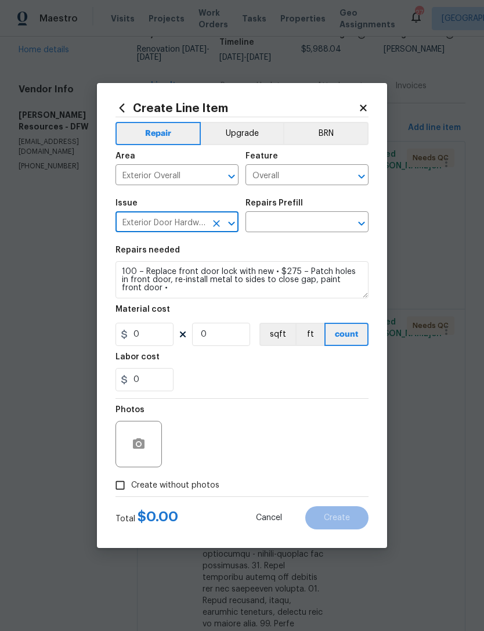
click at [301, 220] on input "text" at bounding box center [290, 223] width 91 height 18
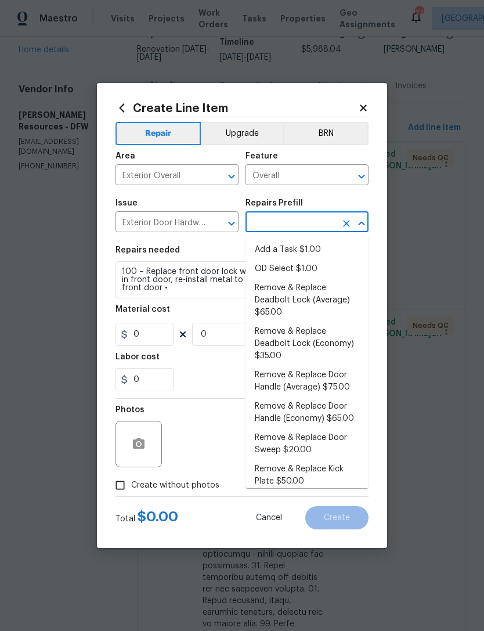
click at [321, 249] on li "Add a Task $1.00" at bounding box center [306, 249] width 123 height 19
type input "Add a Task $1.00"
type input "Interior Door"
type textarea "HPM to detail"
type input "1"
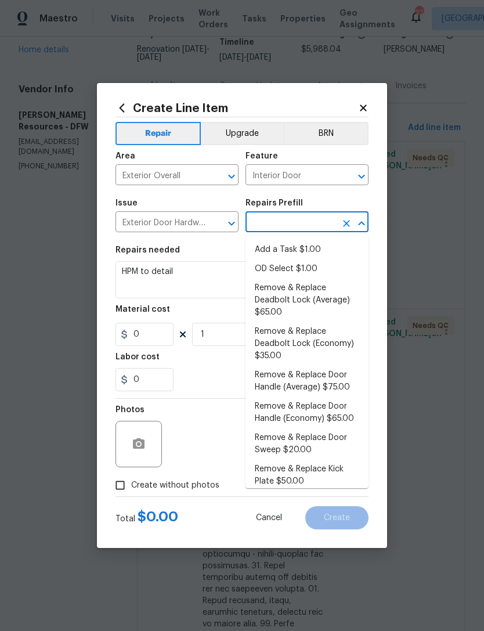
type input "Add a Task $1.00"
type input "1"
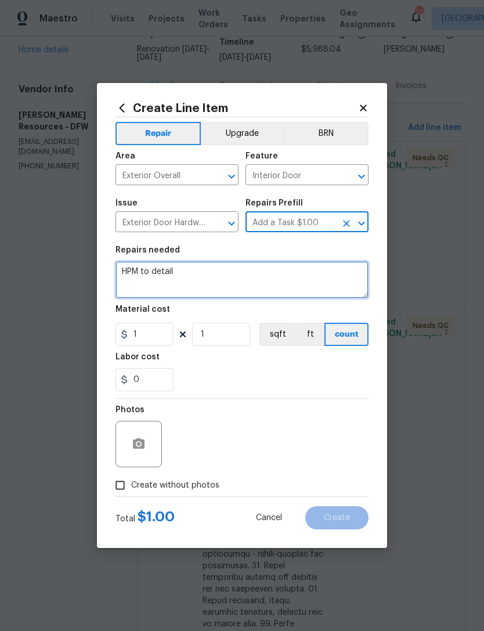
click at [138, 274] on textarea "HPM to detail" at bounding box center [241, 279] width 253 height 37
click at [137, 273] on textarea "HPM to detail" at bounding box center [241, 279] width 253 height 37
click at [142, 275] on textarea "HPM to detail" at bounding box center [241, 279] width 253 height 37
click at [141, 275] on textarea "HPM to detail" at bounding box center [241, 279] width 253 height 37
click at [156, 278] on textarea "HPM to detail" at bounding box center [241, 279] width 253 height 37
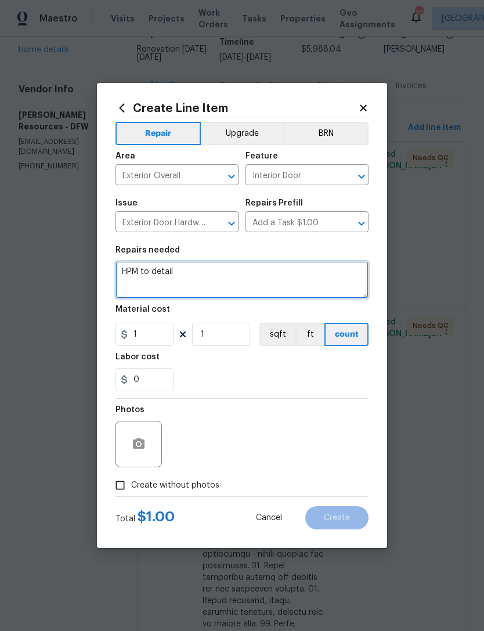
click at [156, 278] on textarea "HPM to detail" at bounding box center [241, 279] width 253 height 37
click at [220, 288] on textarea "HPM to detail" at bounding box center [241, 279] width 253 height 37
click at [232, 292] on textarea "HPM to detail" at bounding box center [241, 279] width 253 height 37
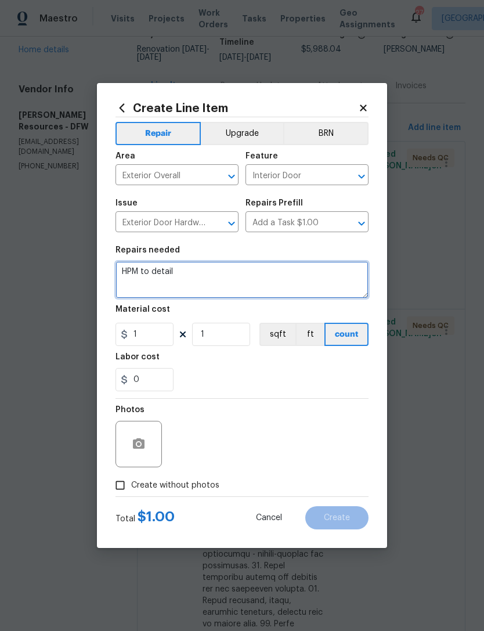
paste textarea "100 – Replace front door lock with new • $275 – Patch holes in front door, re-i…"
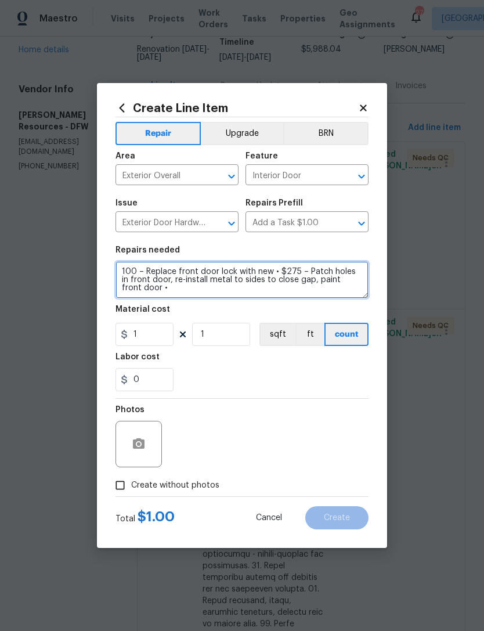
type textarea "100 – Replace front door lock with new • $275 – Patch holes in front door, re-i…"
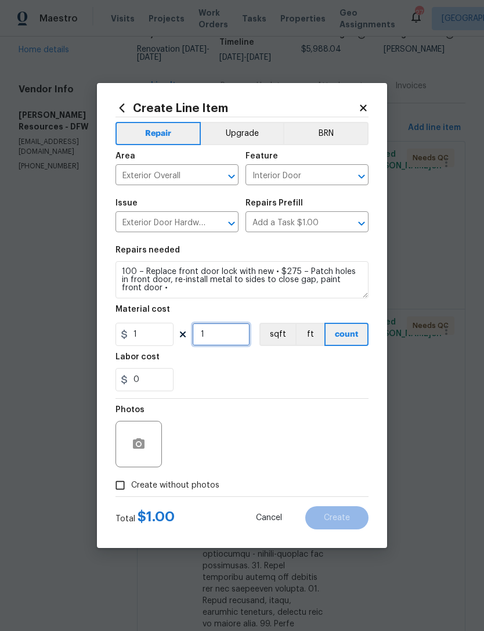
click at [219, 335] on input "1" at bounding box center [221, 334] width 58 height 23
type input "375"
click at [279, 391] on div "0" at bounding box center [241, 379] width 253 height 23
click at [195, 485] on span "Create without photos" at bounding box center [175, 485] width 88 height 12
click at [131, 485] on input "Create without photos" at bounding box center [120, 485] width 22 height 22
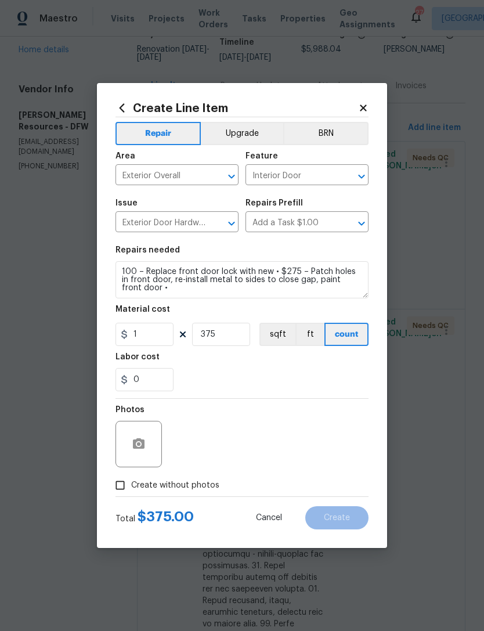
checkbox input "true"
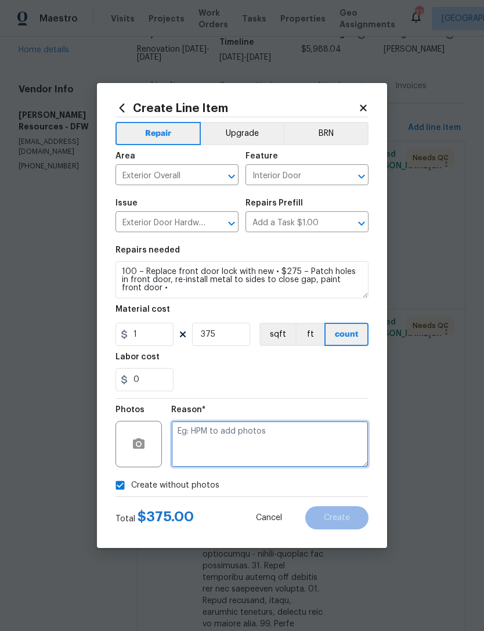
click at [257, 453] on textarea at bounding box center [269, 444] width 197 height 46
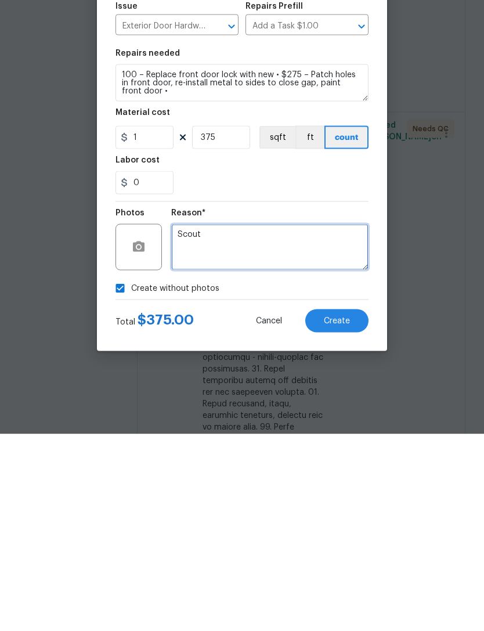
type textarea "Scout"
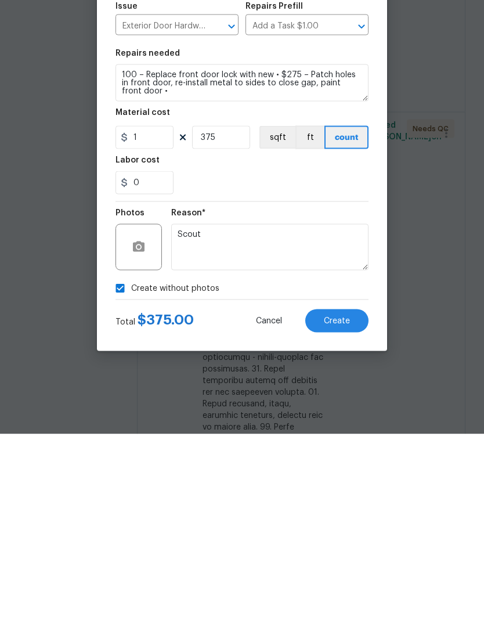
click at [362, 506] on button "Create" at bounding box center [336, 517] width 63 height 23
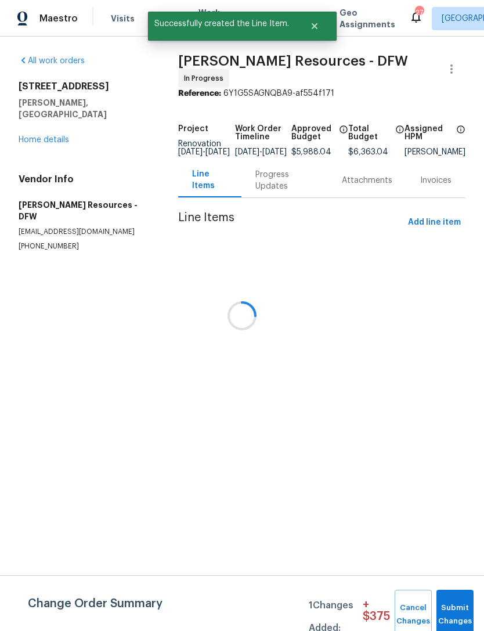
scroll to position [0, 0]
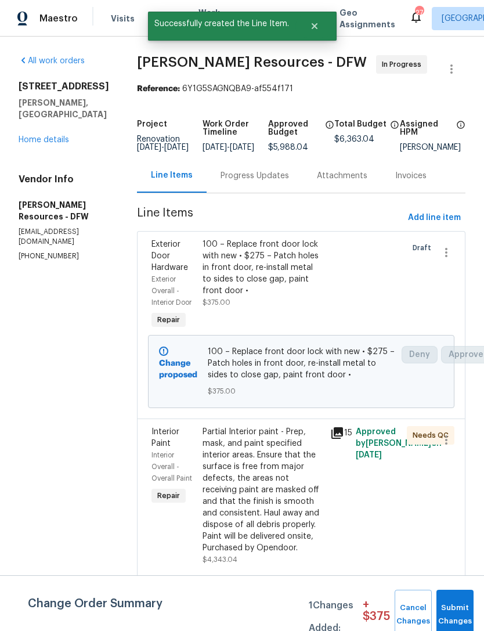
click at [277, 182] on div "Progress Updates" at bounding box center [255, 176] width 68 height 12
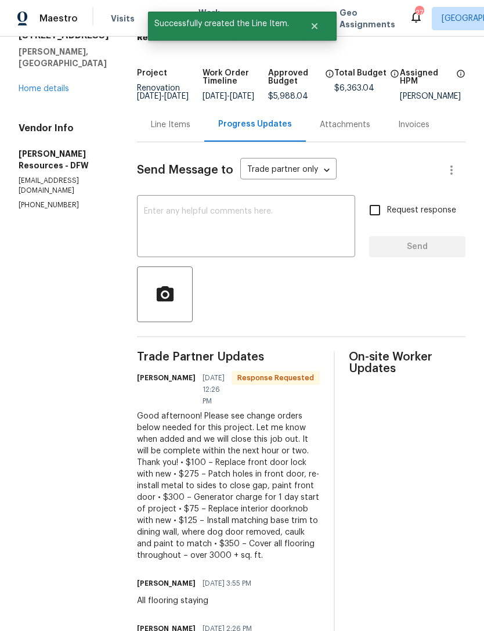
scroll to position [84, 0]
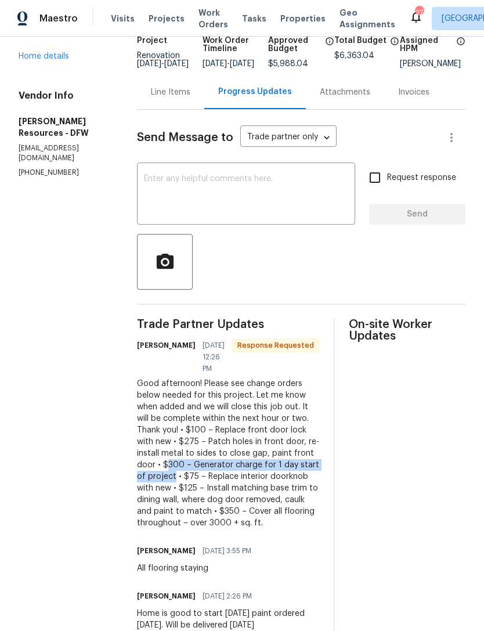
click at [190, 96] on div "Line Items" at bounding box center [170, 92] width 39 height 12
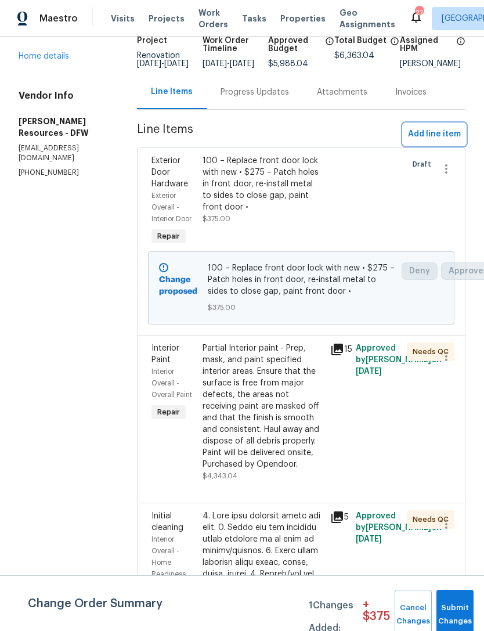
click at [447, 145] on button "Add line item" at bounding box center [434, 134] width 62 height 21
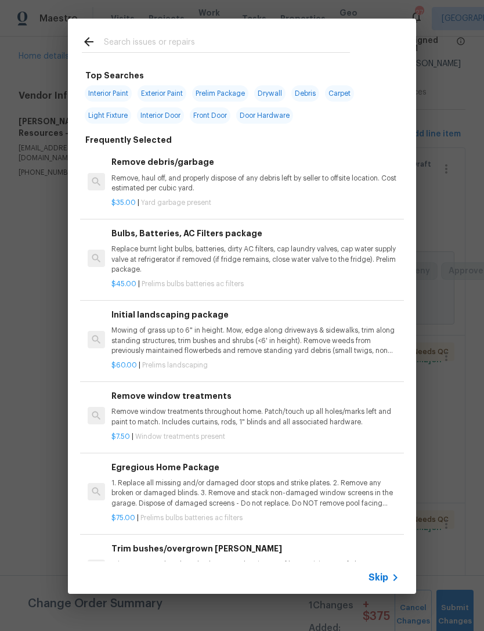
click at [256, 37] on input "text" at bounding box center [227, 43] width 246 height 17
click at [255, 37] on input "text" at bounding box center [227, 43] width 246 height 17
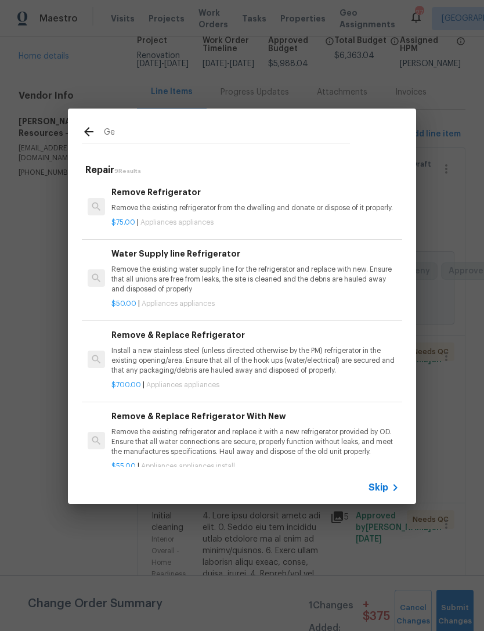
type input "G"
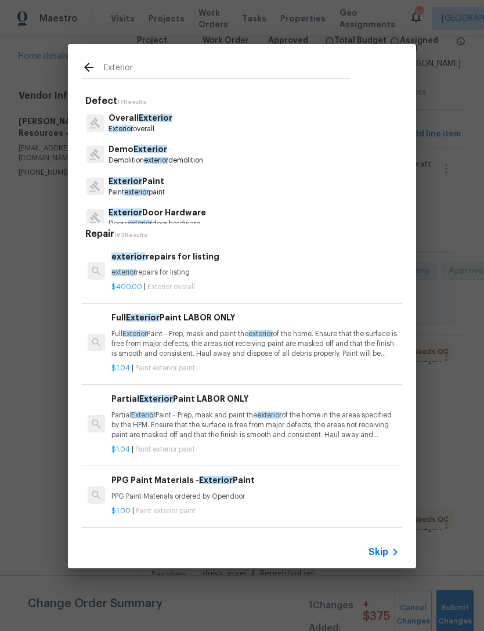
type input "Exterior"
click at [179, 127] on div "Overall Exterior Exterior overall" at bounding box center [242, 122] width 320 height 31
click at [167, 125] on p "Exterior overall" at bounding box center [141, 129] width 64 height 10
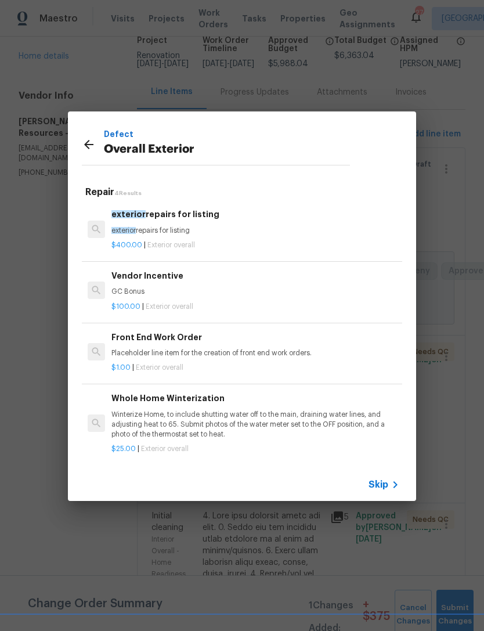
click at [211, 235] on p "exterior repairs for listing" at bounding box center [255, 231] width 288 height 10
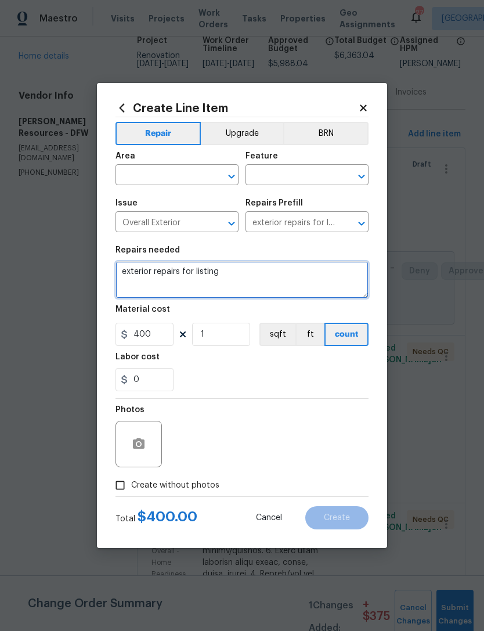
click at [139, 285] on textarea "exterior repairs for listing" at bounding box center [241, 279] width 253 height 37
click at [139, 284] on textarea "exterior repairs for listing" at bounding box center [241, 279] width 253 height 37
click at [139, 278] on textarea "exterior repairs for listing" at bounding box center [241, 279] width 253 height 37
click at [138, 277] on textarea "exterior repairs for listing" at bounding box center [241, 279] width 253 height 37
click at [142, 273] on textarea "exterior repairs for listing" at bounding box center [241, 279] width 253 height 37
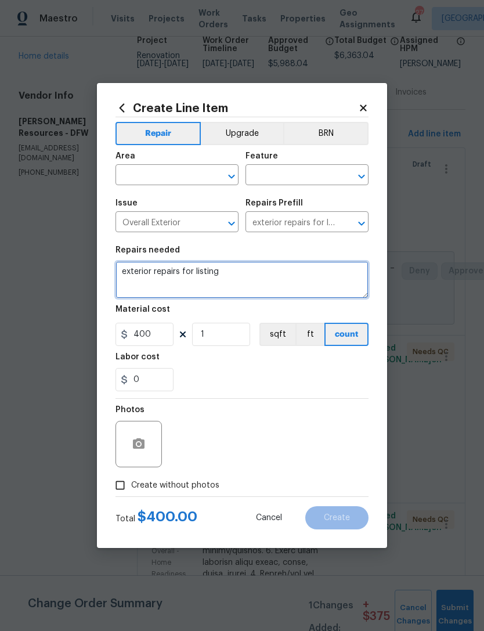
paste textarea "100 – Replace front door lock with new • $275 – Patch holes in front door, re-i…"
click at [239, 280] on textarea "100 – Replace front door lock with new • $275 – Patch holes in front door, re-i…" at bounding box center [241, 279] width 253 height 37
click at [239, 279] on textarea "100 – Replace front door lock with new • $275 – Patch holes in front door, re-i…" at bounding box center [241, 279] width 253 height 37
click at [241, 280] on textarea "100 – Replace front door lock with new • $275 – Patch holes in front door, re-i…" at bounding box center [241, 279] width 253 height 37
type textarea "Generator"
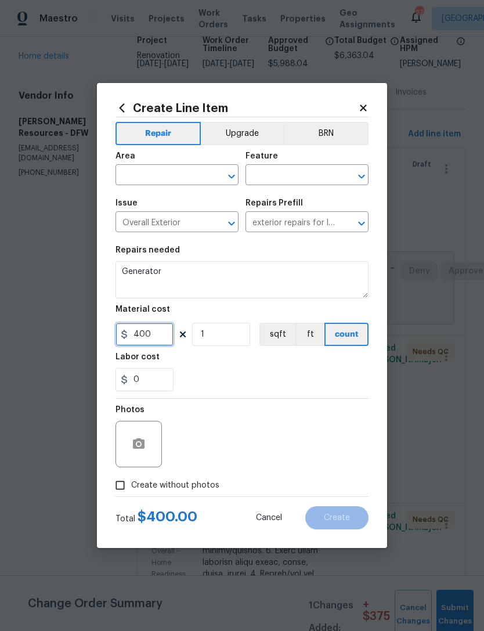
click at [144, 324] on input "400" at bounding box center [144, 334] width 58 height 23
type input "300"
click at [132, 169] on input "text" at bounding box center [160, 176] width 91 height 18
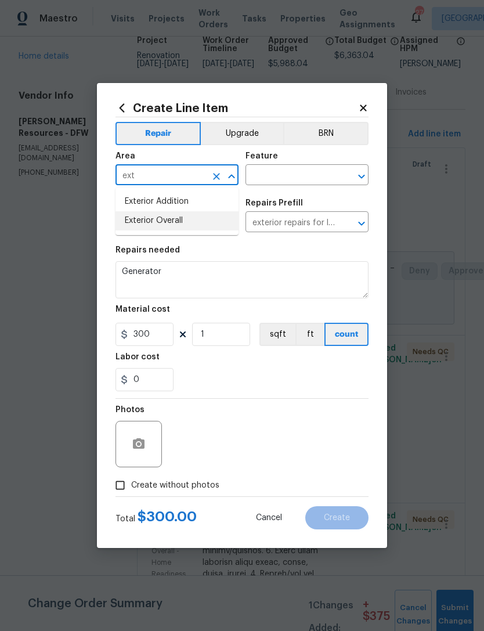
click at [193, 217] on li "Exterior Overall" at bounding box center [176, 220] width 123 height 19
type input "Exterior Overall"
click at [291, 178] on input "text" at bounding box center [290, 176] width 91 height 18
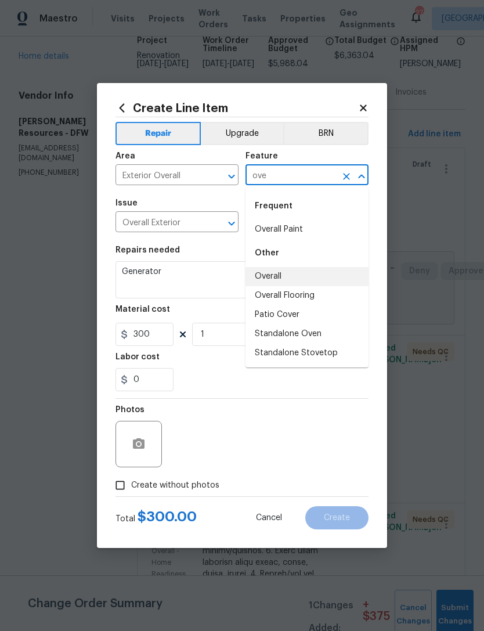
click at [318, 279] on li "Overall" at bounding box center [306, 276] width 123 height 19
type input "Overall"
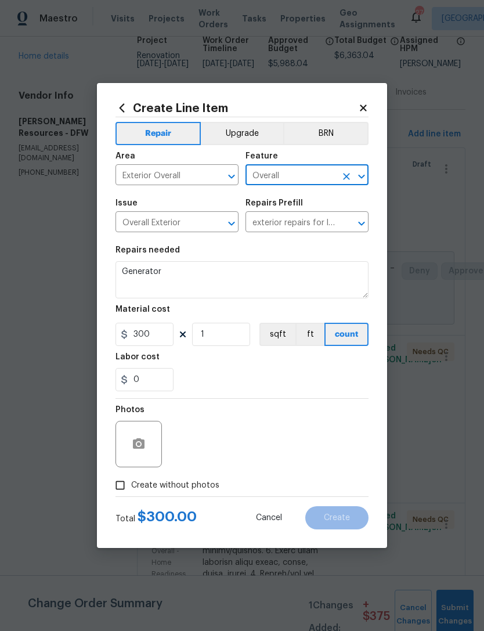
click at [294, 391] on div "0" at bounding box center [241, 379] width 253 height 23
click at [178, 517] on span "$ 300.00" at bounding box center [167, 517] width 59 height 14
click at [197, 492] on span "Create without photos" at bounding box center [175, 485] width 88 height 12
click at [131, 492] on input "Create without photos" at bounding box center [120, 485] width 22 height 22
checkbox input "true"
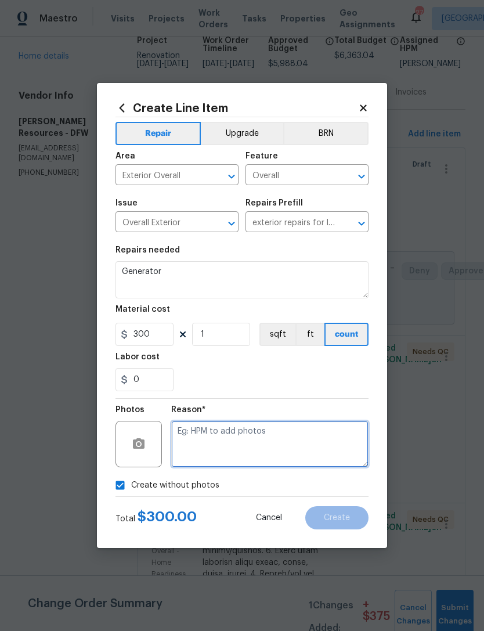
click at [262, 439] on textarea at bounding box center [269, 444] width 197 height 46
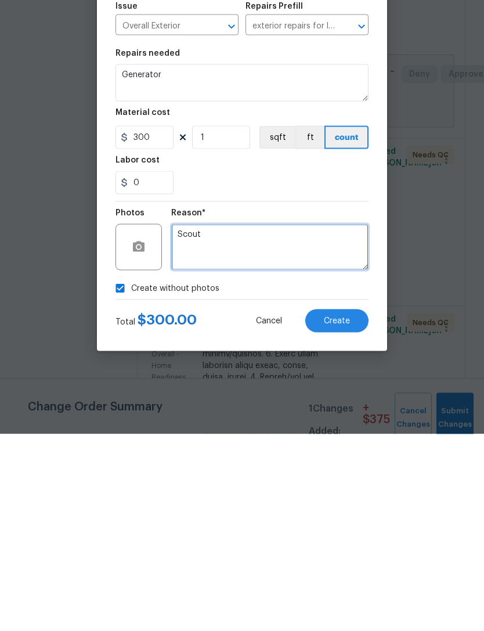
type textarea "Scout"
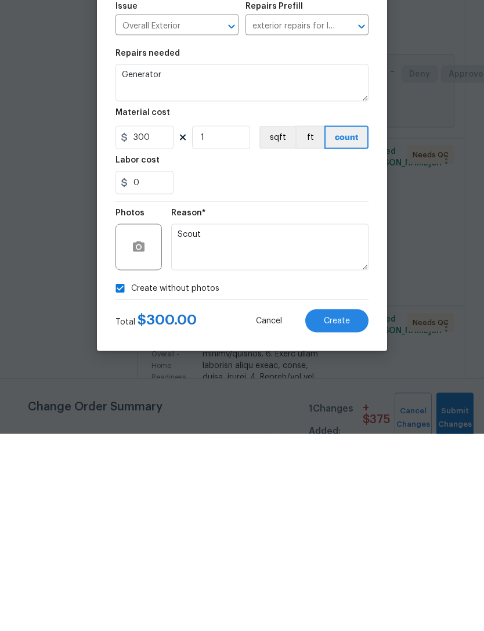
click at [357, 506] on button "Create" at bounding box center [336, 517] width 63 height 23
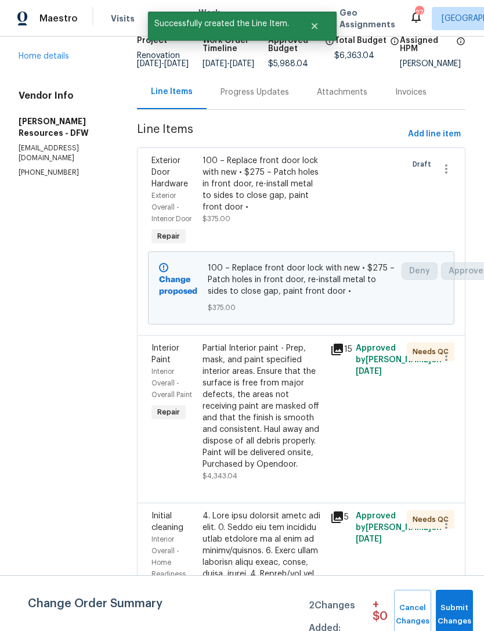
scroll to position [0, 0]
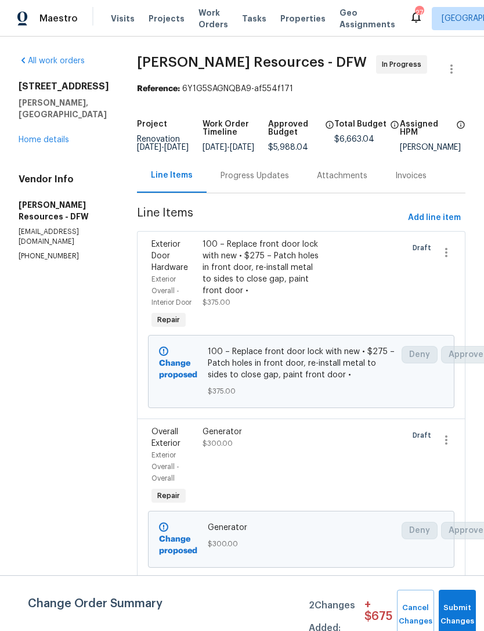
click at [282, 175] on div "Progress Updates" at bounding box center [255, 175] width 96 height 34
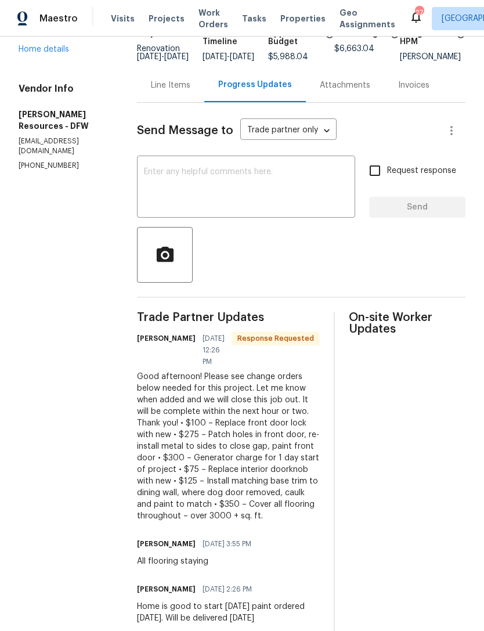
scroll to position [90, 0]
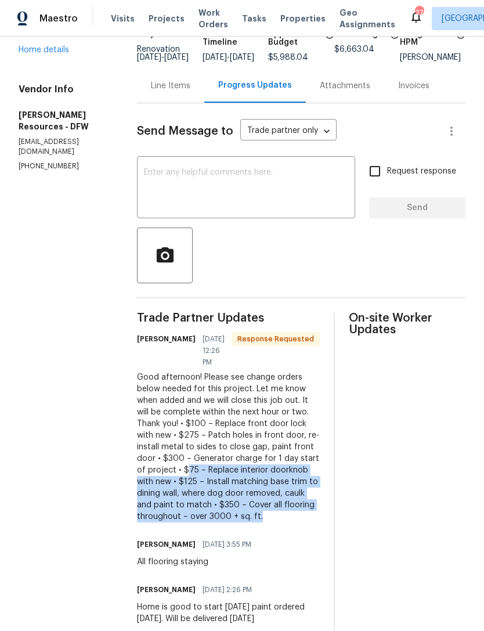
copy div "75 – Replace interior doorknob with new • $125 – Install matching base trim to …"
click at [190, 92] on div "Line Items" at bounding box center [170, 86] width 39 height 12
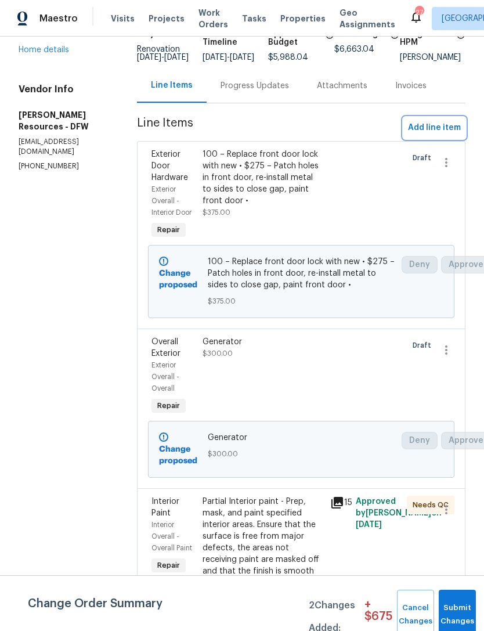
click at [449, 135] on span "Add line item" at bounding box center [434, 128] width 53 height 15
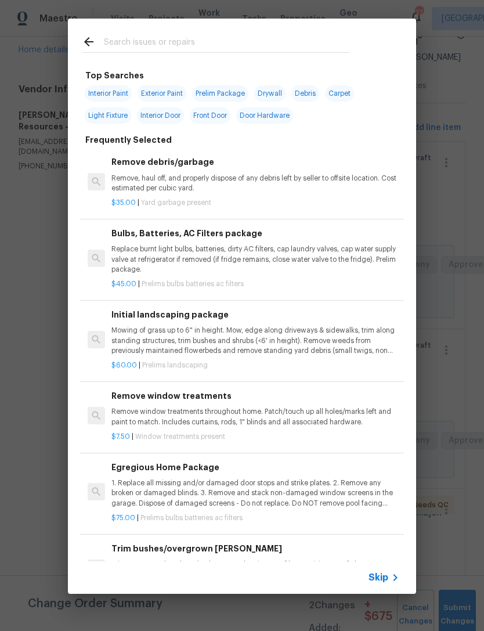
click at [254, 39] on input "text" at bounding box center [227, 43] width 246 height 17
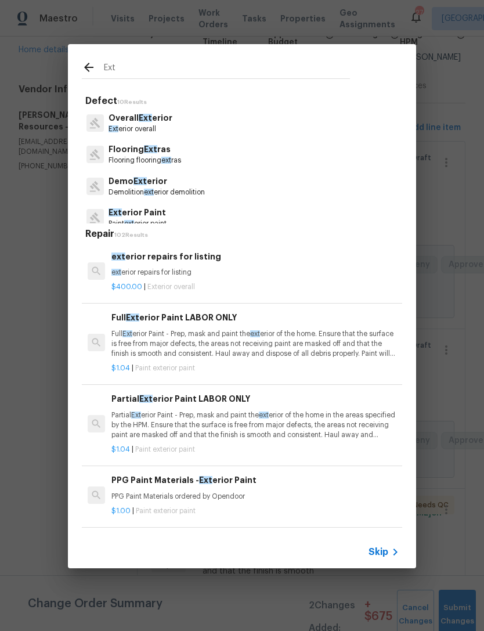
type input "Ext"
click at [181, 127] on div "Overall Ext erior Ext erior overall" at bounding box center [242, 122] width 320 height 31
click at [180, 127] on div "Overall Ext erior Ext erior overall" at bounding box center [242, 122] width 320 height 31
click at [154, 127] on p "Ext erior overall" at bounding box center [141, 129] width 64 height 10
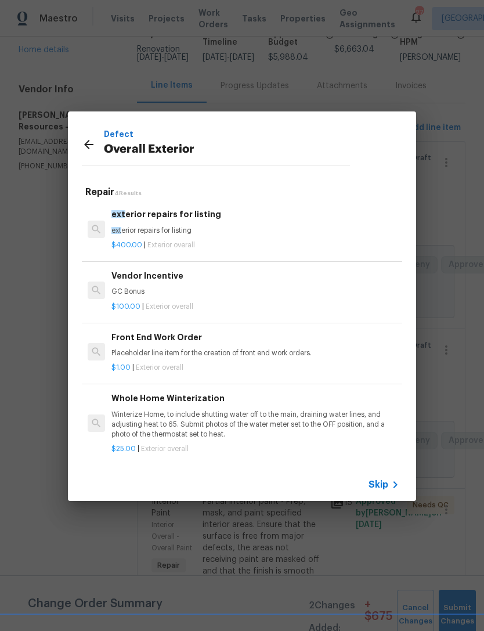
click at [192, 226] on p "ext erior repairs for listing" at bounding box center [255, 231] width 288 height 10
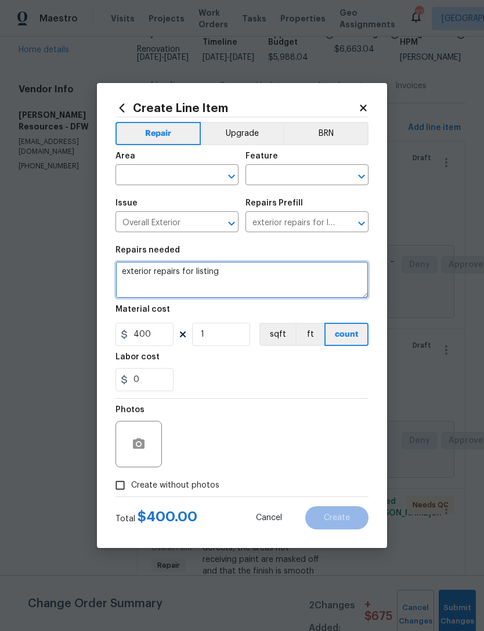
click at [140, 276] on textarea "exterior repairs for listing" at bounding box center [241, 279] width 253 height 37
click at [139, 269] on textarea "exterior repairs for listing" at bounding box center [241, 279] width 253 height 37
click at [138, 269] on textarea "exterior repairs for listing" at bounding box center [241, 279] width 253 height 37
paste textarea "75 – Replace interior doorknob with new • $125 – Install matching base trim to …"
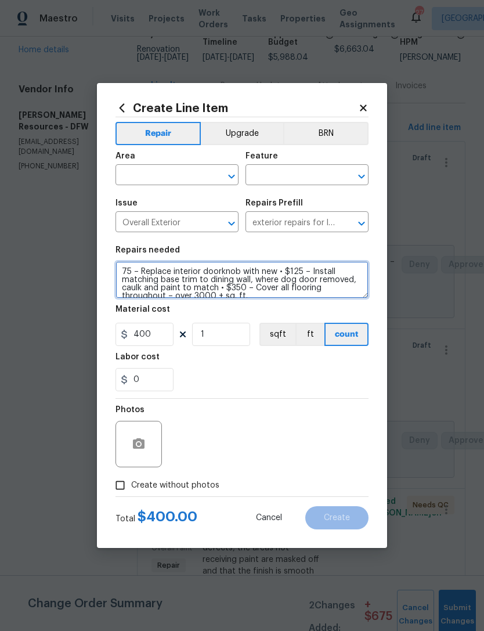
scroll to position [2, 0]
type textarea "75 – Replace interior doorknob with new • $125 – Install matching base trim to …"
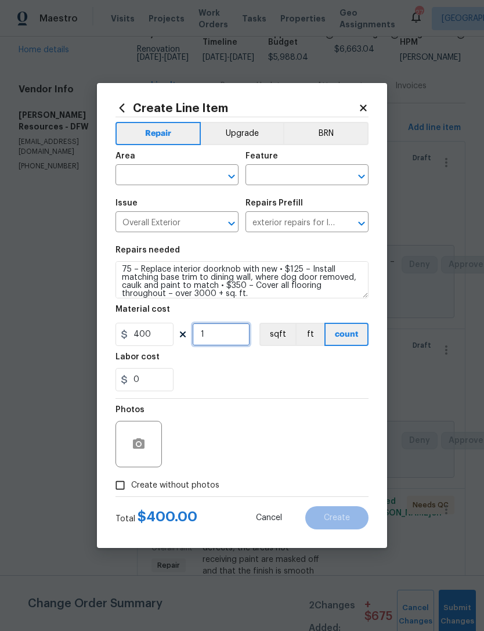
click at [236, 330] on input "1" at bounding box center [221, 334] width 58 height 23
click at [142, 388] on input "0" at bounding box center [144, 379] width 58 height 23
type input "150"
click at [331, 408] on div "Photos" at bounding box center [241, 436] width 253 height 75
click at [174, 186] on span "Area ​" at bounding box center [176, 168] width 123 height 47
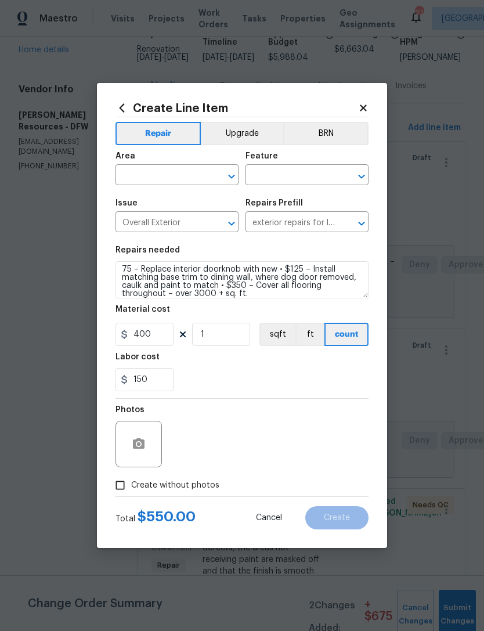
click at [194, 170] on input "text" at bounding box center [160, 176] width 91 height 18
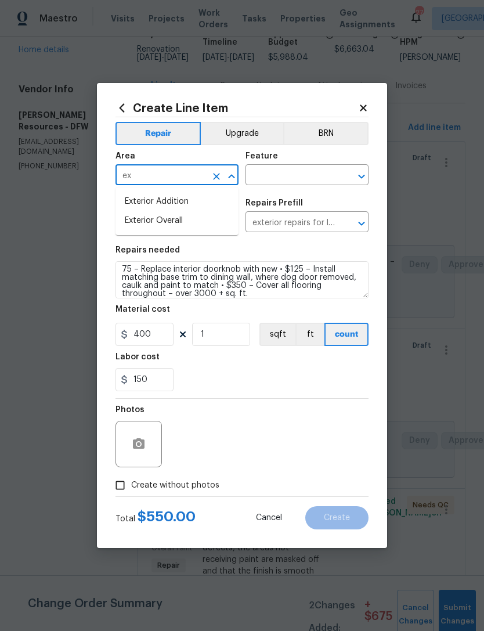
click at [200, 229] on li "Exterior Overall" at bounding box center [176, 220] width 123 height 19
type input "Exterior Overall"
click at [298, 180] on input "text" at bounding box center [290, 176] width 91 height 18
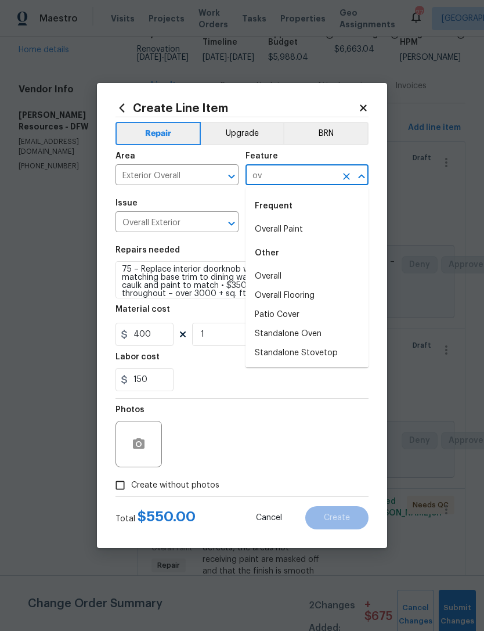
click at [297, 276] on li "Overall" at bounding box center [306, 276] width 123 height 19
type input "Overall"
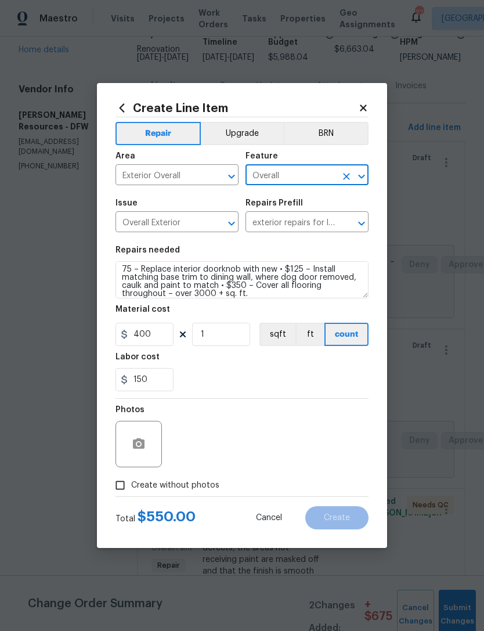
click at [325, 396] on section "Repairs needed 75 – Replace interior doorknob with new • $125 – Install matchin…" at bounding box center [241, 318] width 253 height 159
click at [207, 492] on span "Create without photos" at bounding box center [175, 485] width 88 height 12
click at [131, 492] on input "Create without photos" at bounding box center [120, 485] width 22 height 22
checkbox input "true"
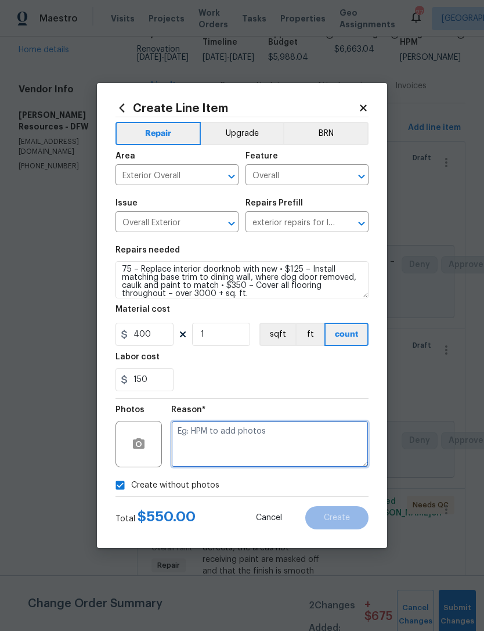
click at [270, 454] on textarea at bounding box center [269, 444] width 197 height 46
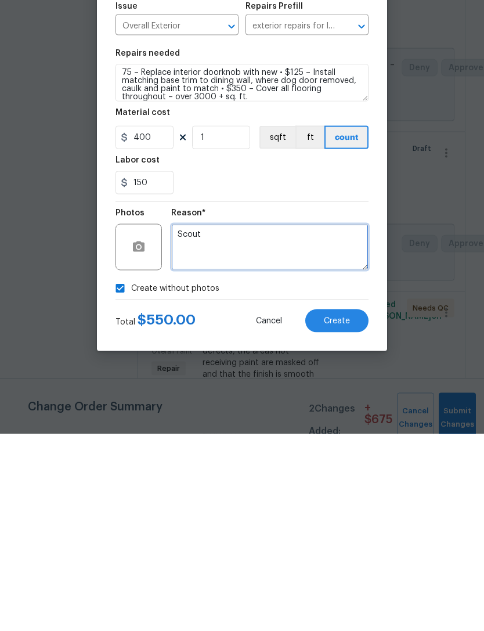
type textarea "Scout"
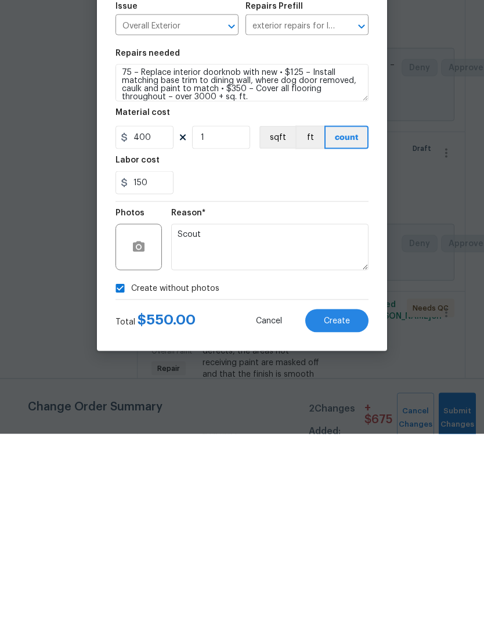
click at [357, 506] on button "Create" at bounding box center [336, 517] width 63 height 23
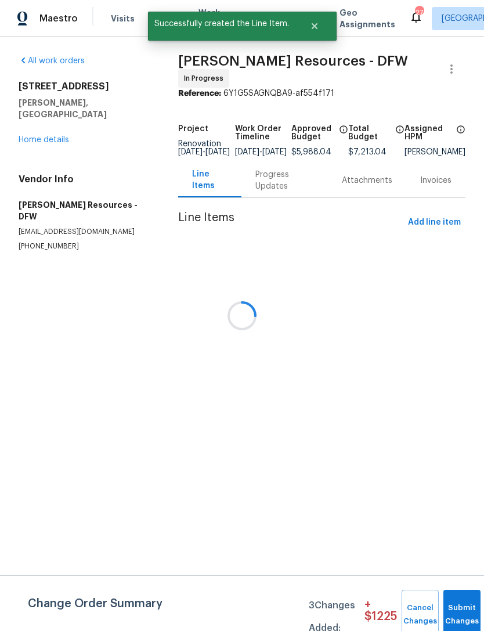
scroll to position [0, 0]
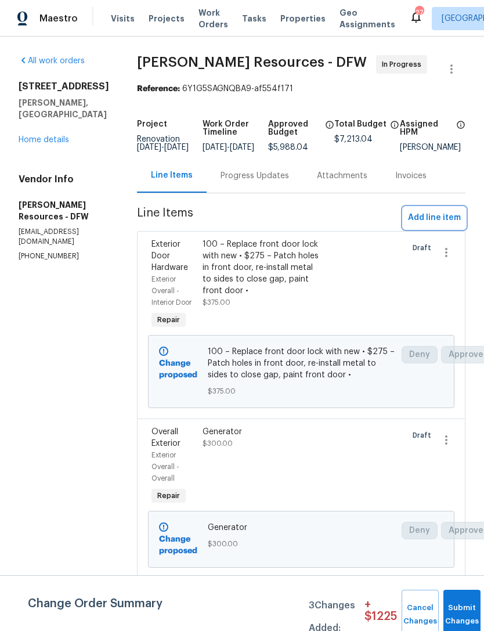
click at [454, 220] on span "Add line item" at bounding box center [434, 218] width 53 height 15
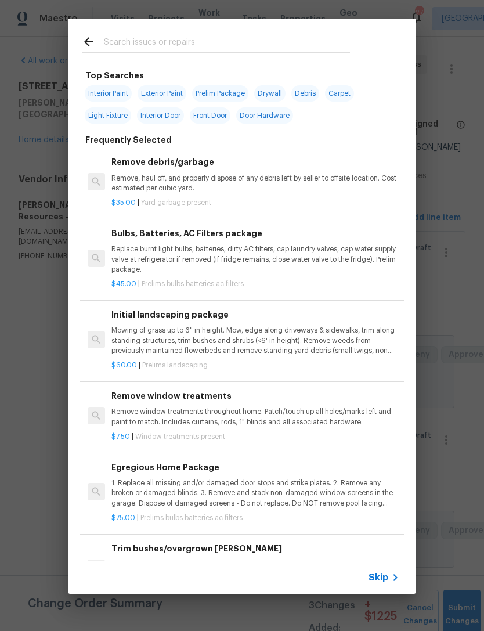
click at [280, 35] on input "text" at bounding box center [227, 43] width 246 height 17
type input "E"
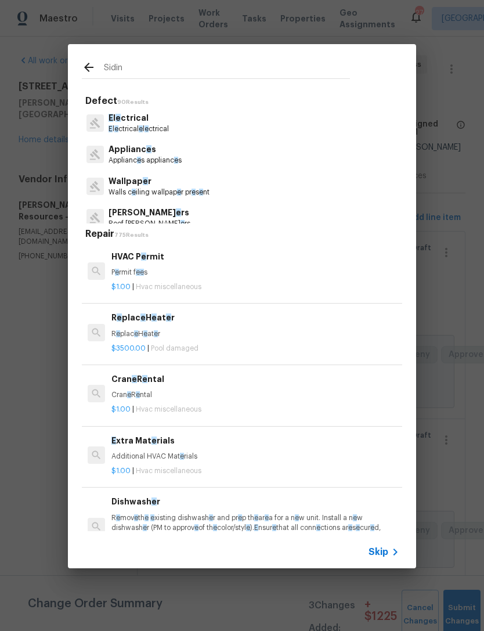
type input "Sidinh"
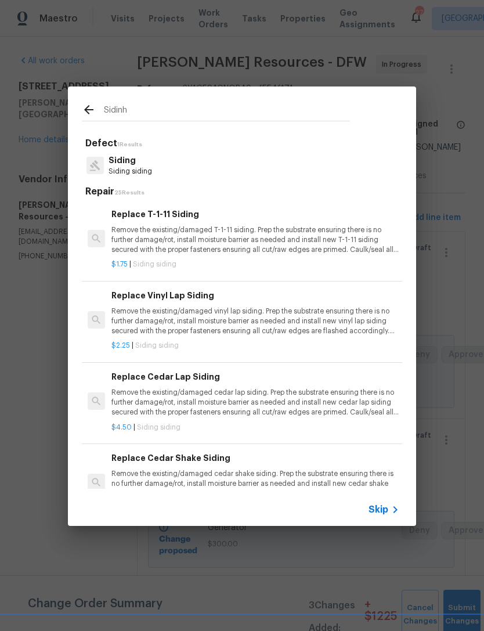
click at [150, 164] on p "Siding" at bounding box center [131, 160] width 44 height 12
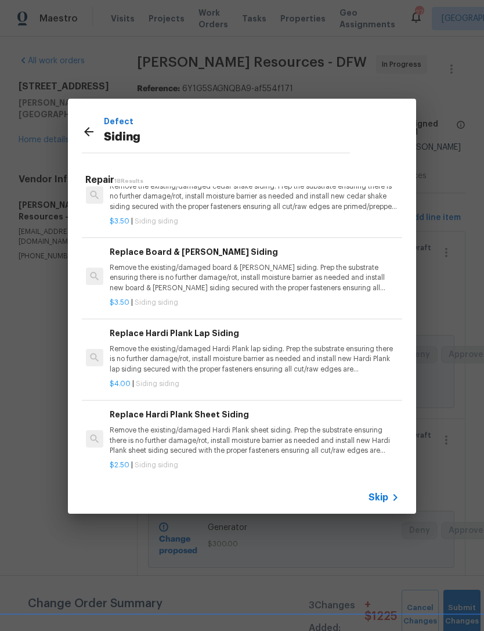
scroll to position [275, 2]
click at [289, 441] on p "Remove the existing/damaged Hardi Plank sheet siding. Prep the substrate ensuri…" at bounding box center [254, 440] width 288 height 30
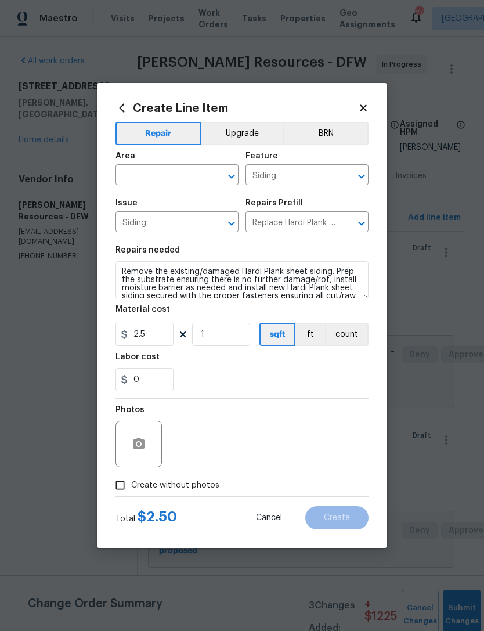
click at [198, 180] on input "text" at bounding box center [160, 176] width 91 height 18
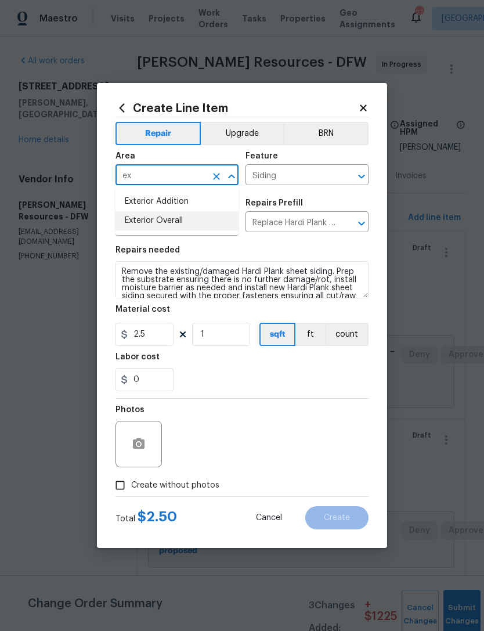
click at [208, 214] on li "Exterior Overall" at bounding box center [176, 220] width 123 height 19
type input "Exterior Overall"
click at [231, 337] on input "1" at bounding box center [221, 334] width 58 height 23
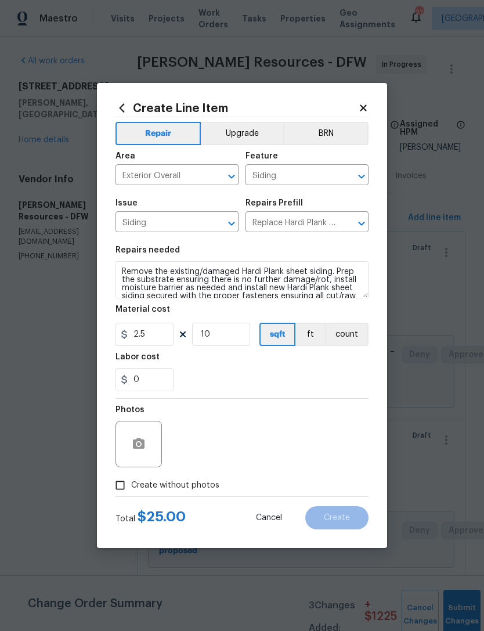
click at [306, 390] on div "0" at bounding box center [241, 379] width 253 height 23
click at [224, 334] on input "10" at bounding box center [221, 334] width 58 height 23
type input "100"
click at [220, 375] on div "0" at bounding box center [241, 379] width 253 height 23
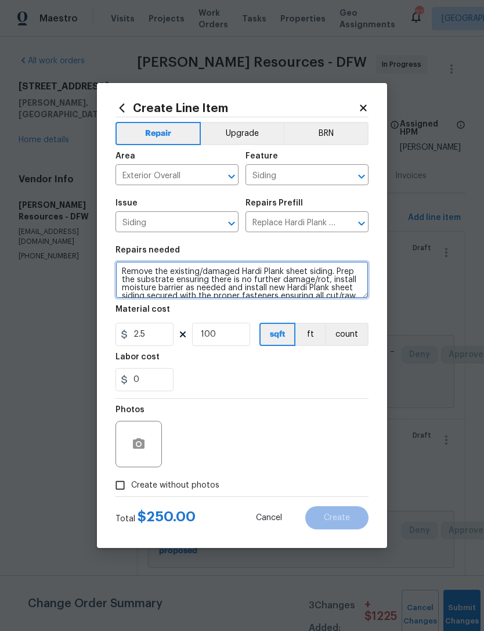
click at [124, 271] on textarea "Remove the existing/damaged Hardi Plank sheet siding. Prep the substrate ensuri…" at bounding box center [241, 279] width 253 height 37
type textarea "- dog door area - Remove the existing/damaged Hardi Plank sheet siding. Prep th…"
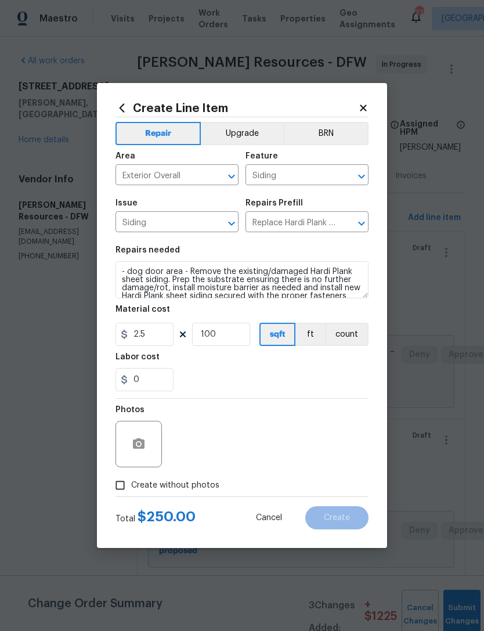
click at [327, 371] on div "0" at bounding box center [241, 379] width 253 height 23
click at [182, 487] on span "Create without photos" at bounding box center [175, 485] width 88 height 12
click at [131, 487] on input "Create without photos" at bounding box center [120, 485] width 22 height 22
checkbox input "true"
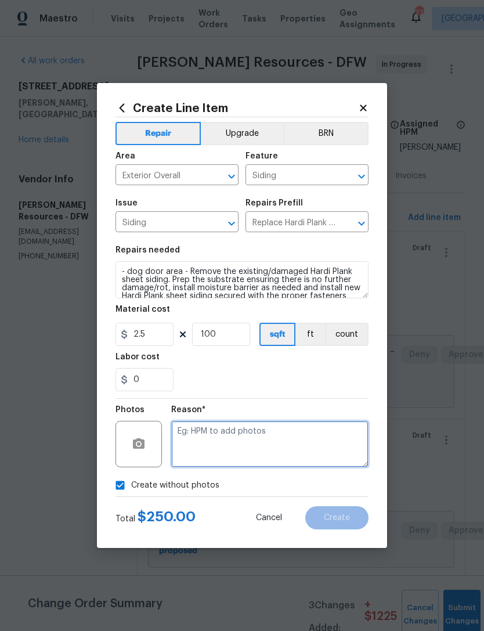
click at [277, 445] on textarea at bounding box center [269, 444] width 197 height 46
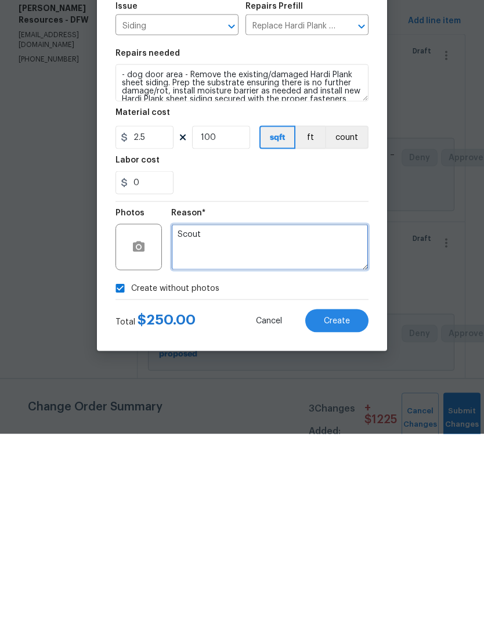
type textarea "Scout"
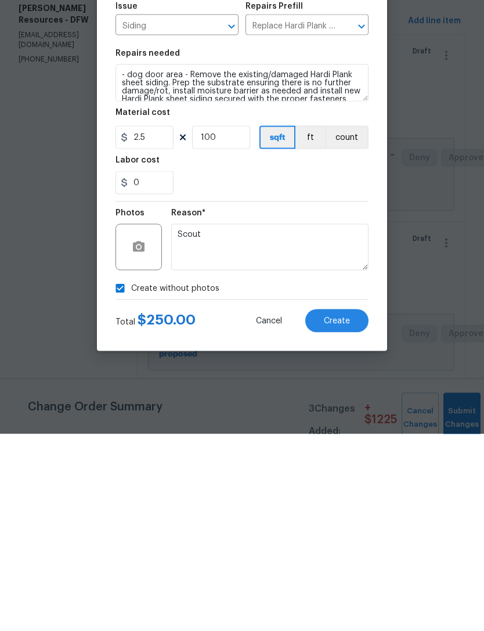
click at [327, 406] on div "Reason*" at bounding box center [269, 413] width 197 height 15
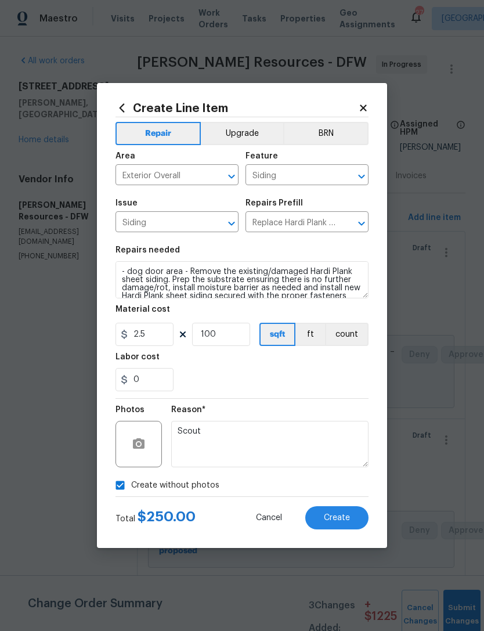
click at [353, 520] on button "Create" at bounding box center [336, 517] width 63 height 23
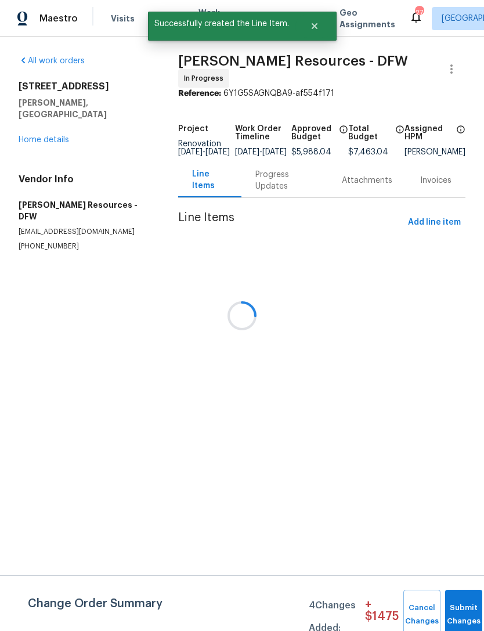
scroll to position [0, 0]
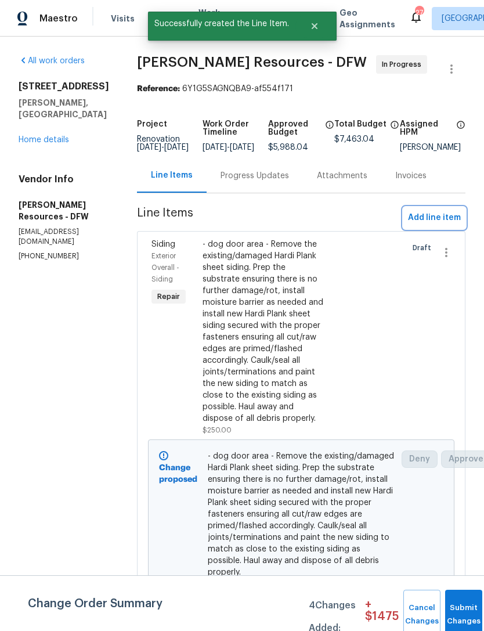
click at [445, 225] on span "Add line item" at bounding box center [434, 218] width 53 height 15
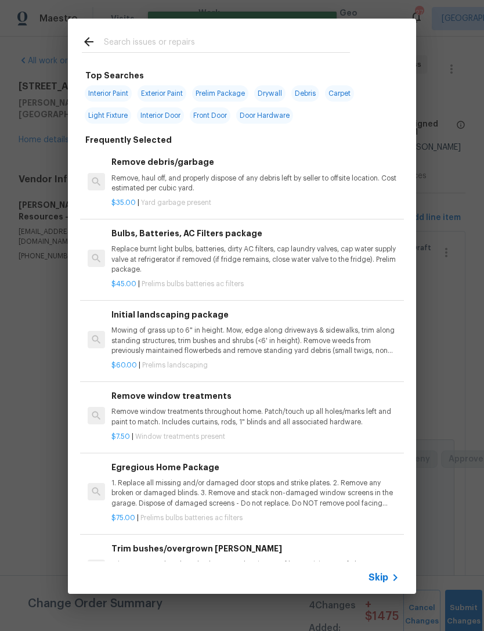
click at [246, 39] on input "text" at bounding box center [227, 43] width 246 height 17
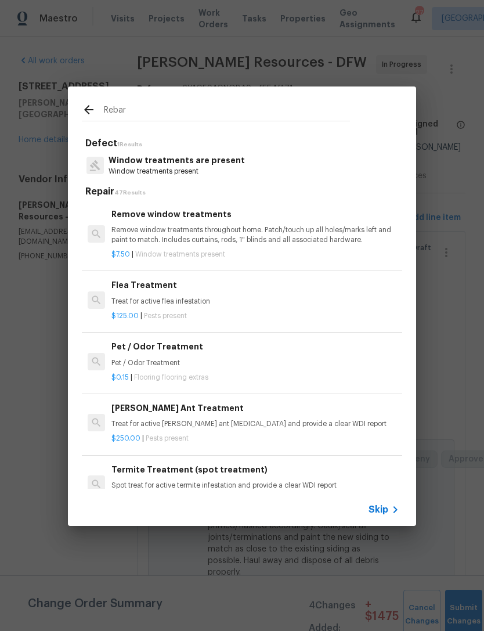
type input "Rebar"
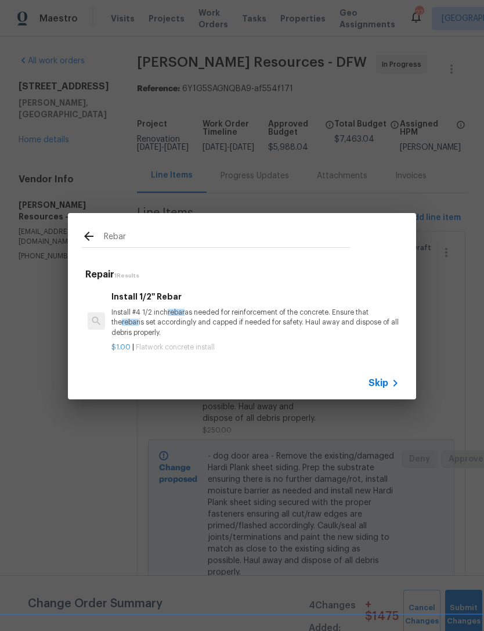
click at [293, 323] on p "Install #4 1/2 inch rebar as needed for reinforcement of the concrete. Ensure t…" at bounding box center [255, 323] width 288 height 30
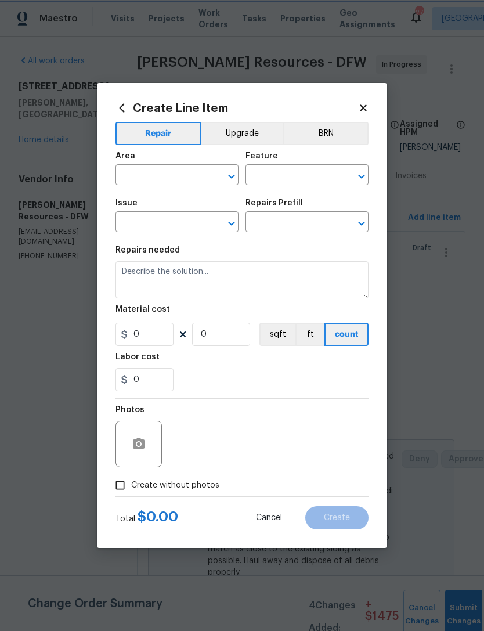
type input "Flatwork"
type input "Concrete Install"
type input "Install 1/2'' Rebar $1.00"
type textarea "Install #4 1/2 inch rebar as needed for reinforcement of the concrete. Ensure t…"
type input "1"
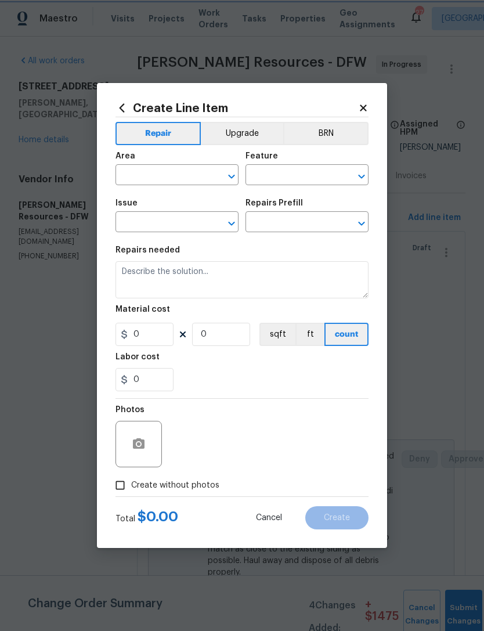
type input "1"
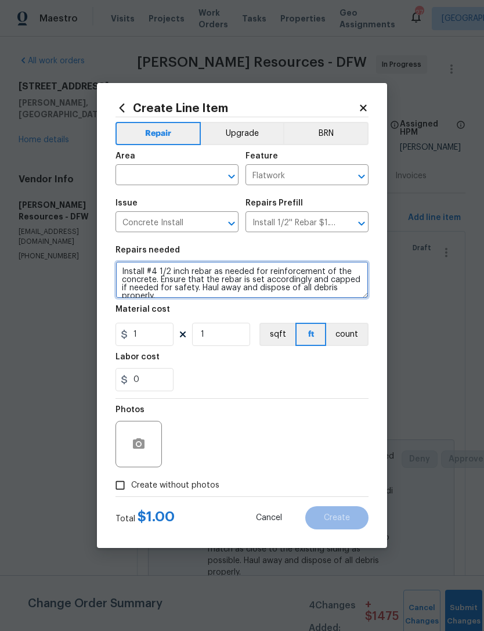
click at [144, 276] on textarea "Install #4 1/2 inch rebar as needed for reinforcement of the concrete. Ensure t…" at bounding box center [241, 279] width 253 height 37
click at [191, 281] on textarea "Install #4 1/2 inch rebar as needed for reinforcement of the concrete. Ensure t…" at bounding box center [241, 279] width 253 height 37
click at [190, 281] on textarea "Install #4 1/2 inch rebar as needed for reinforcement of the concrete. Ensure t…" at bounding box center [241, 279] width 253 height 37
click at [209, 277] on textarea "Install #4 1/2 inch rebar as needed for reinforcement of the concrete. Ensure t…" at bounding box center [241, 279] width 253 height 37
click at [208, 276] on textarea "Install #4 1/2 inch rebar as needed for reinforcement of the concrete. Ensure t…" at bounding box center [241, 279] width 253 height 37
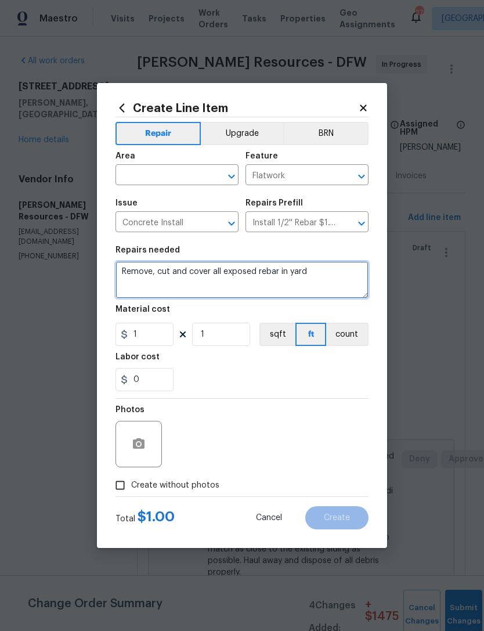
type textarea "Remove, cut and cover all exposed rebar in yard"
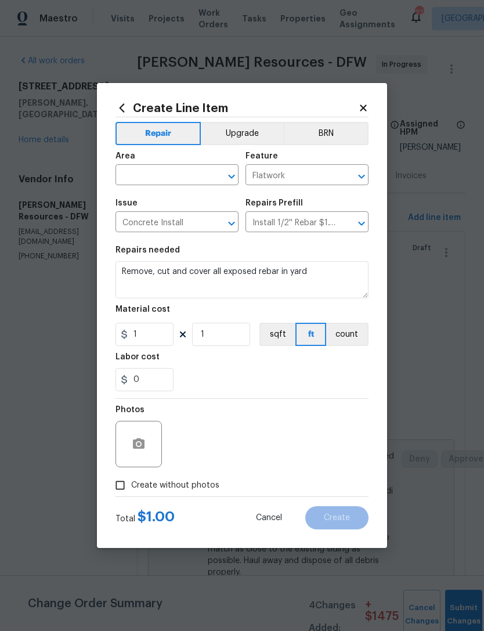
click at [180, 179] on input "text" at bounding box center [160, 176] width 91 height 18
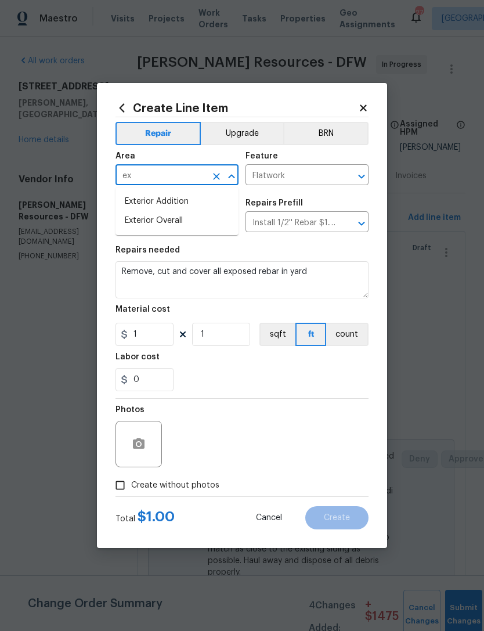
click at [221, 227] on li "Exterior Overall" at bounding box center [176, 220] width 123 height 19
type input "Exterior Overall"
click at [225, 328] on input "1" at bounding box center [221, 334] width 58 height 23
click at [225, 327] on input "1" at bounding box center [221, 334] width 58 height 23
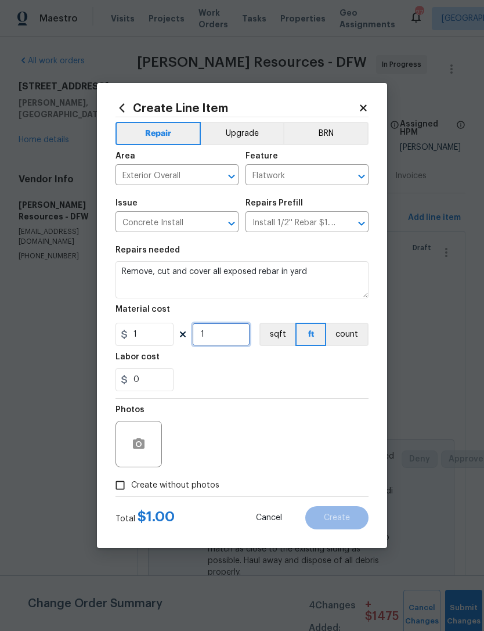
click at [233, 337] on input "1" at bounding box center [221, 334] width 58 height 23
click at [232, 337] on input "1" at bounding box center [221, 334] width 58 height 23
type input "225"
click at [292, 391] on div "0" at bounding box center [241, 379] width 253 height 23
click at [194, 489] on span "Create without photos" at bounding box center [175, 485] width 88 height 12
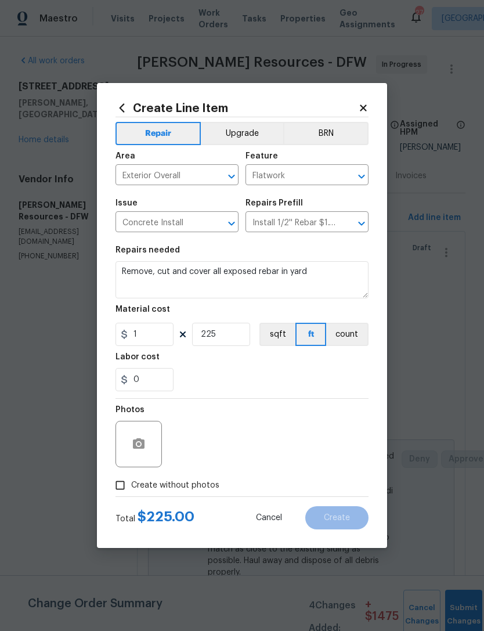
click at [131, 489] on input "Create without photos" at bounding box center [120, 485] width 22 height 22
checkbox input "true"
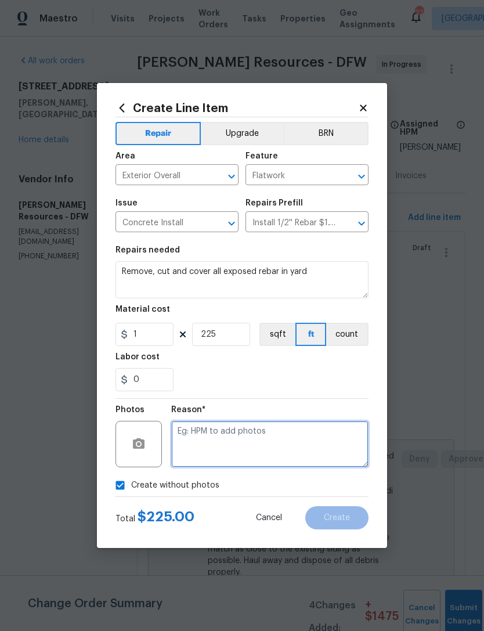
click at [272, 438] on textarea at bounding box center [269, 444] width 197 height 46
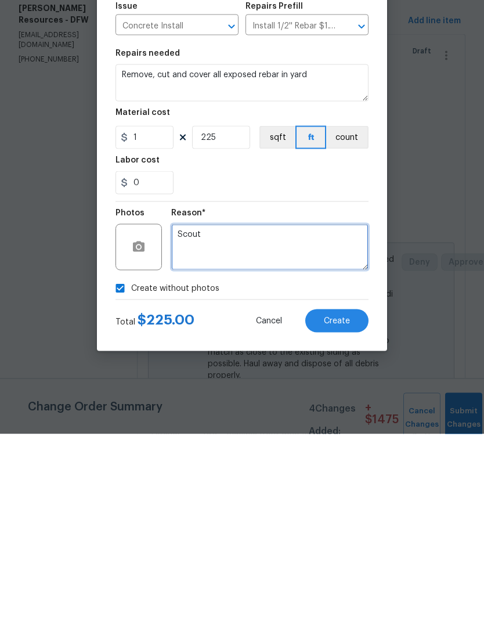
type textarea "Scout"
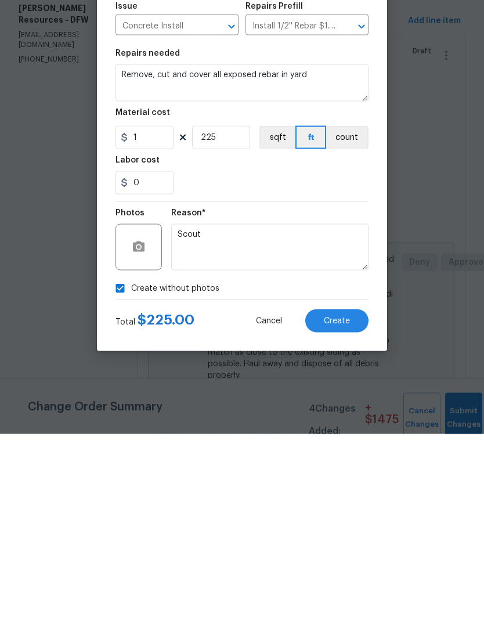
click at [358, 506] on button "Create" at bounding box center [336, 517] width 63 height 23
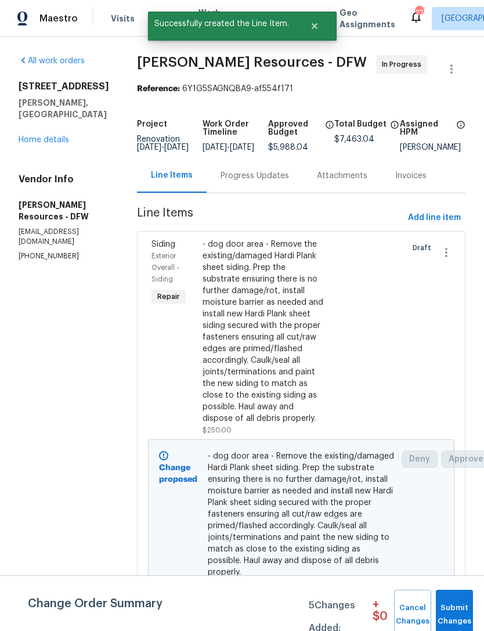
scroll to position [0, 0]
click at [458, 611] on button "Submit Changes" at bounding box center [464, 615] width 37 height 50
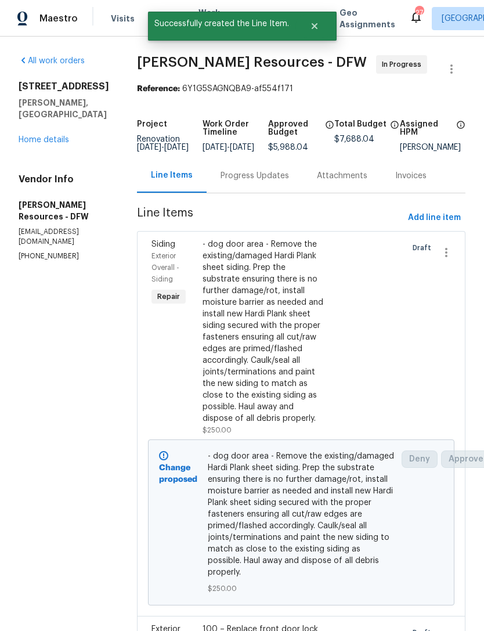
click at [59, 136] on link "Home details" at bounding box center [44, 140] width 50 height 8
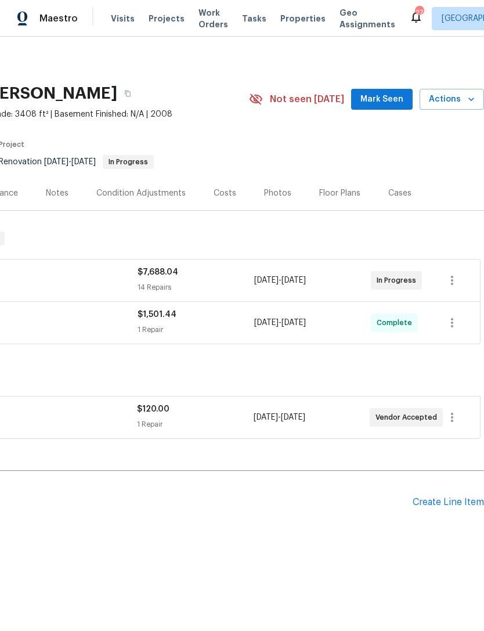
scroll to position [0, 172]
